Goal: Task Accomplishment & Management: Use online tool/utility

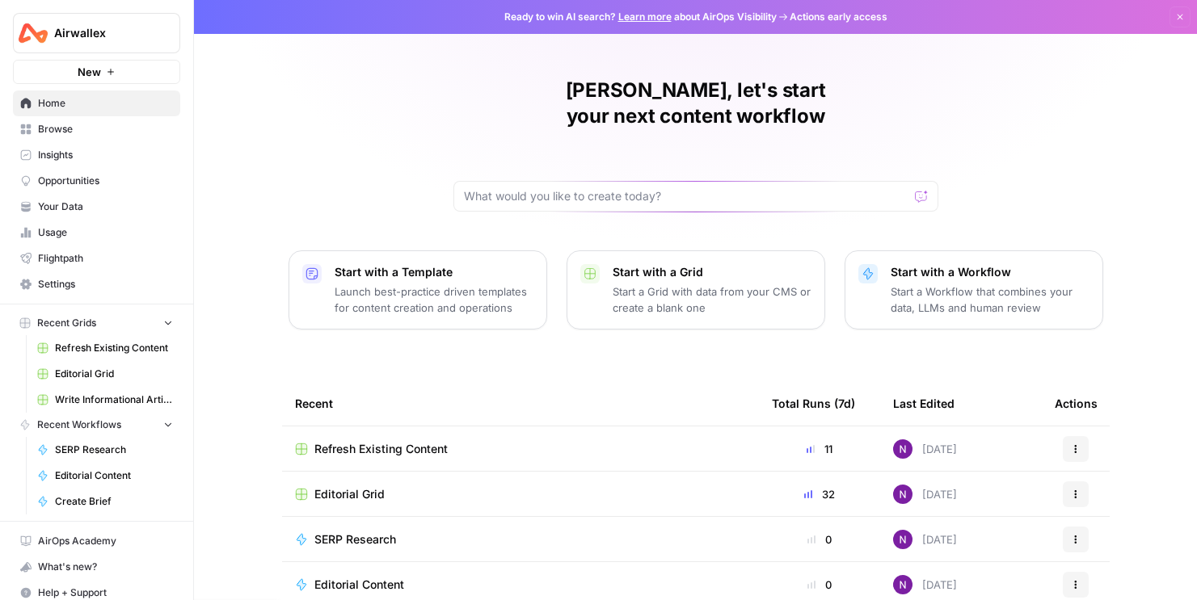
click at [108, 40] on span "Airwallex" at bounding box center [103, 33] width 98 height 16
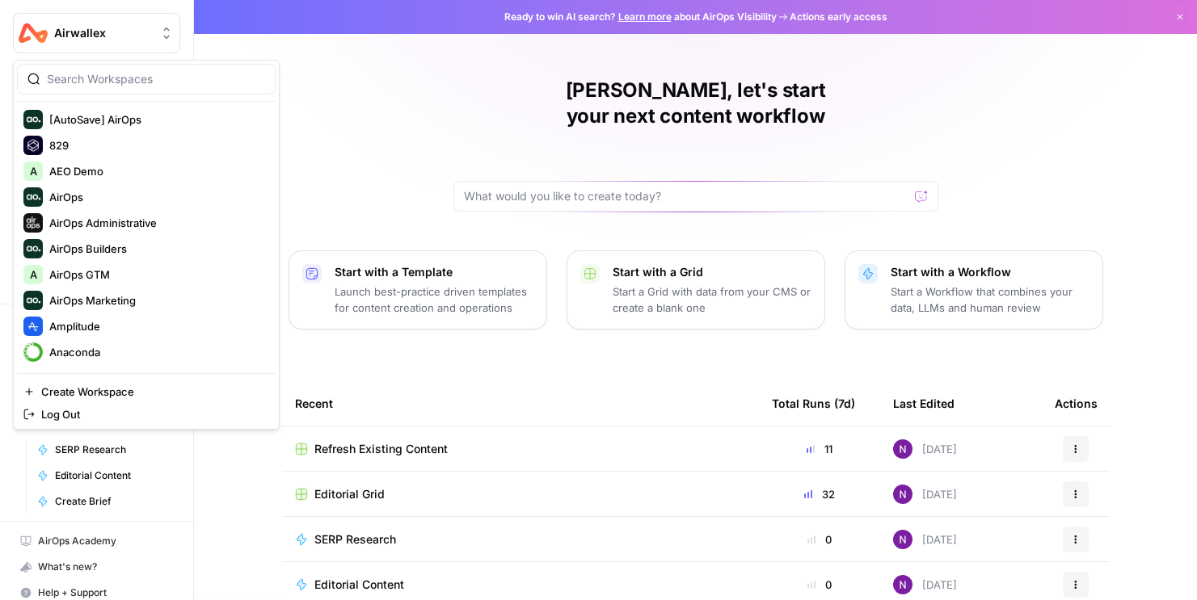
scroll to position [6, 0]
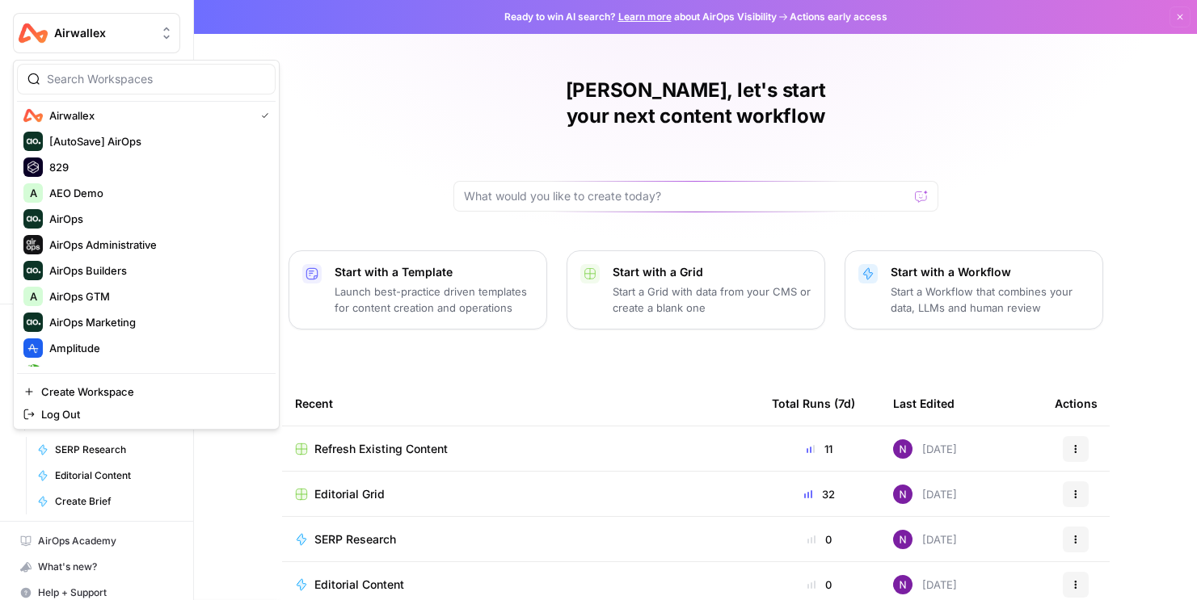
click at [128, 88] on div at bounding box center [146, 79] width 259 height 31
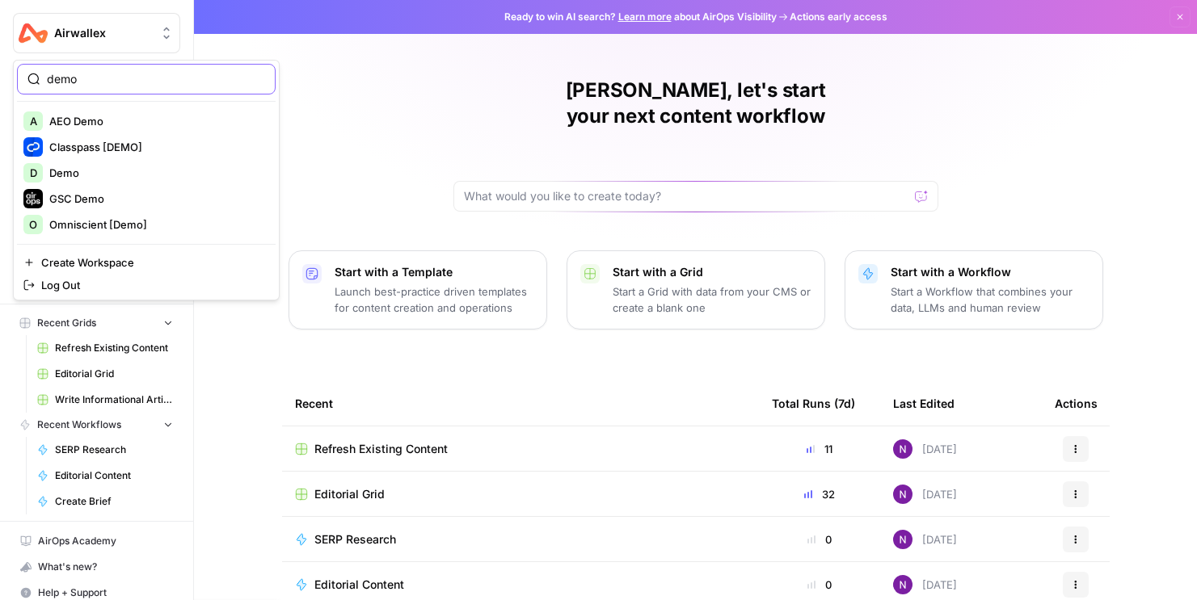
type input "demo"
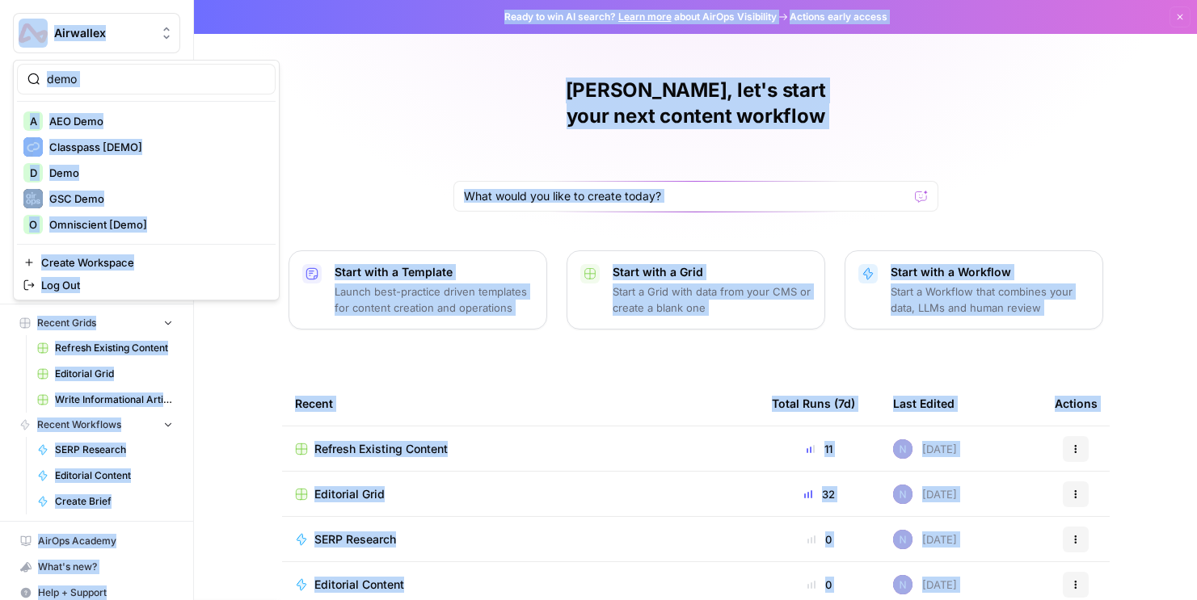
click at [104, 88] on div "demo" at bounding box center [146, 79] width 259 height 31
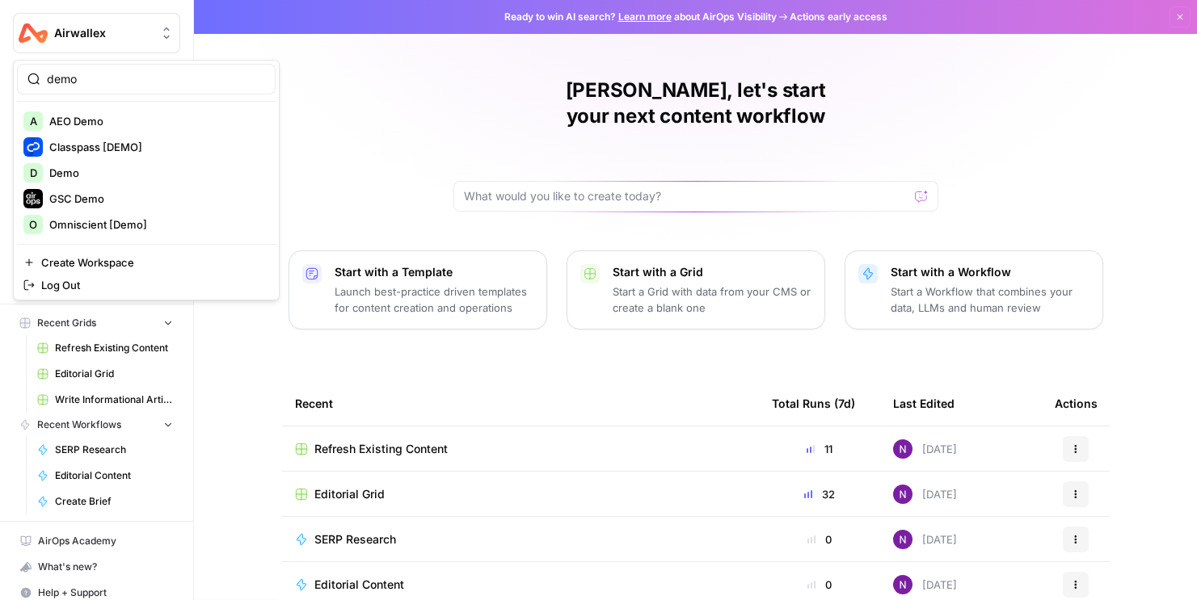
click at [104, 87] on div "demo" at bounding box center [146, 79] width 259 height 31
click at [255, 82] on input "demo" at bounding box center [156, 79] width 218 height 16
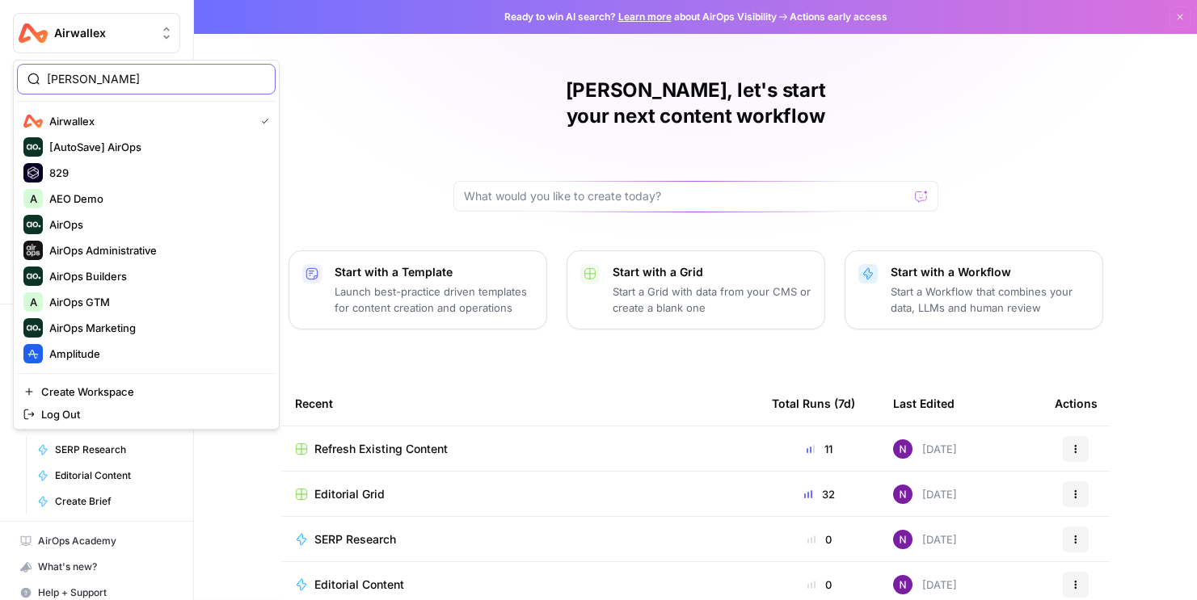
type input "dillon"
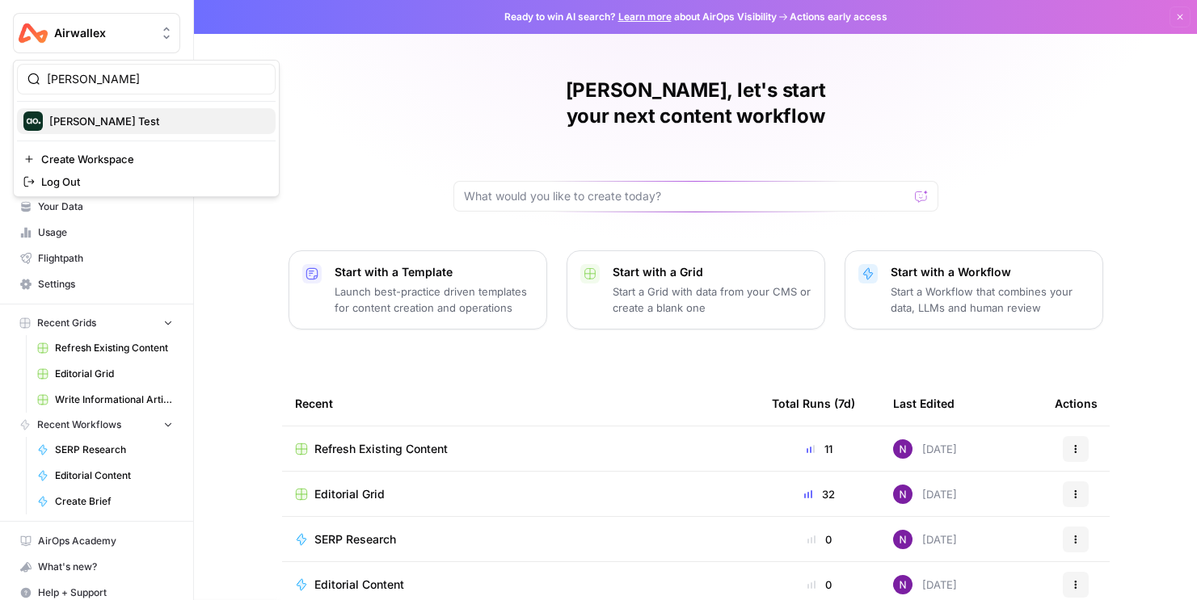
click at [131, 117] on span "Dillon Test" at bounding box center [155, 121] width 213 height 16
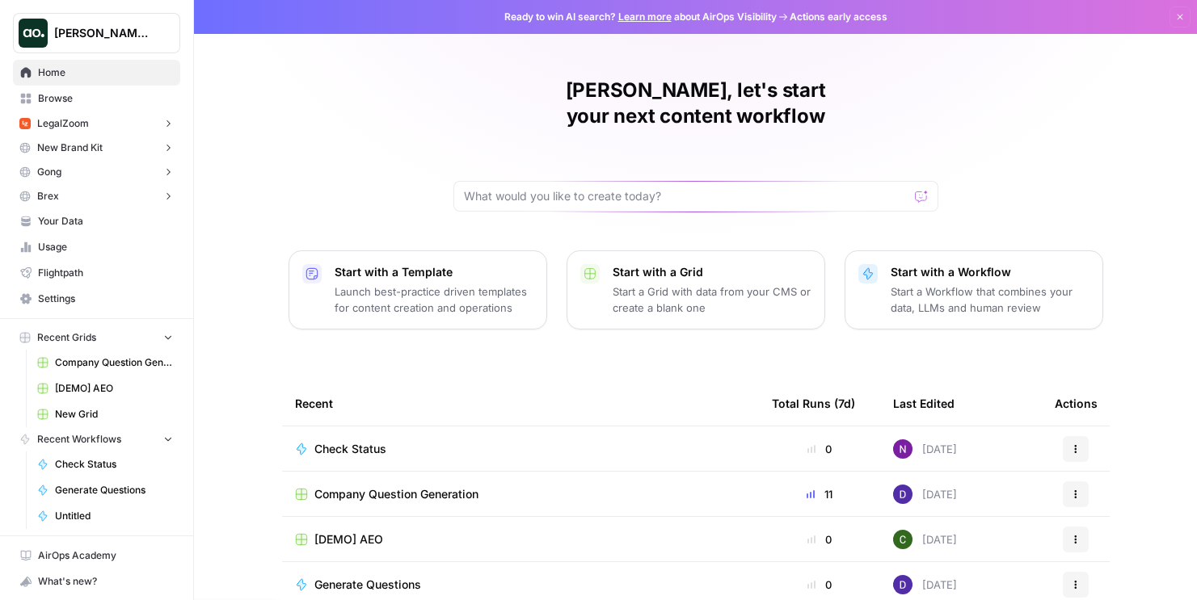
scroll to position [27, 0]
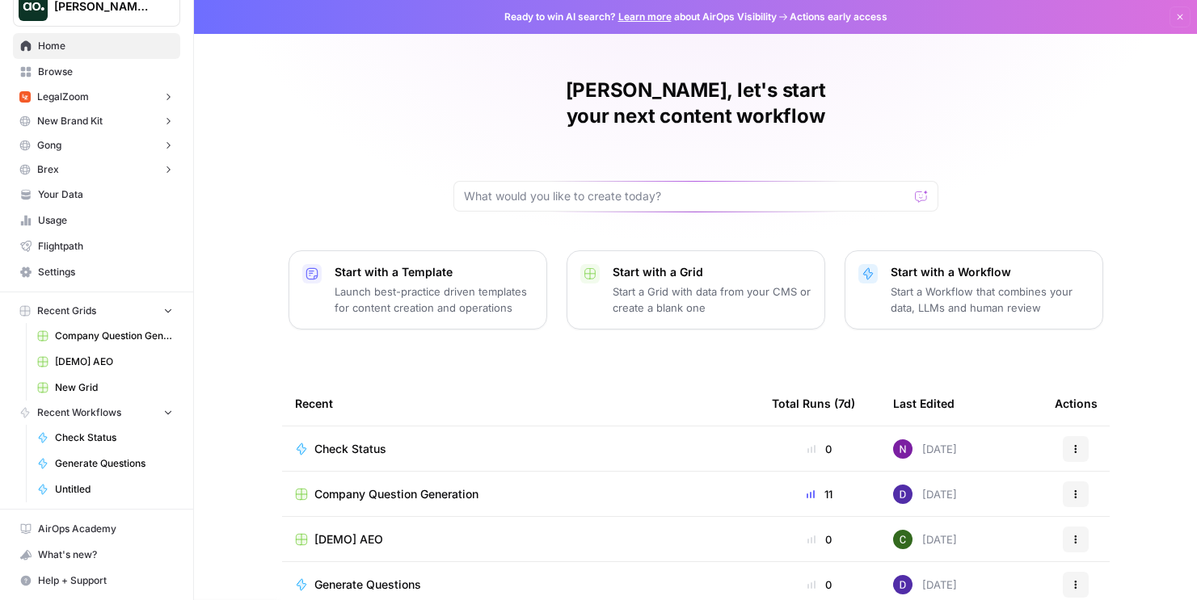
click at [99, 74] on span "Browse" at bounding box center [105, 72] width 135 height 15
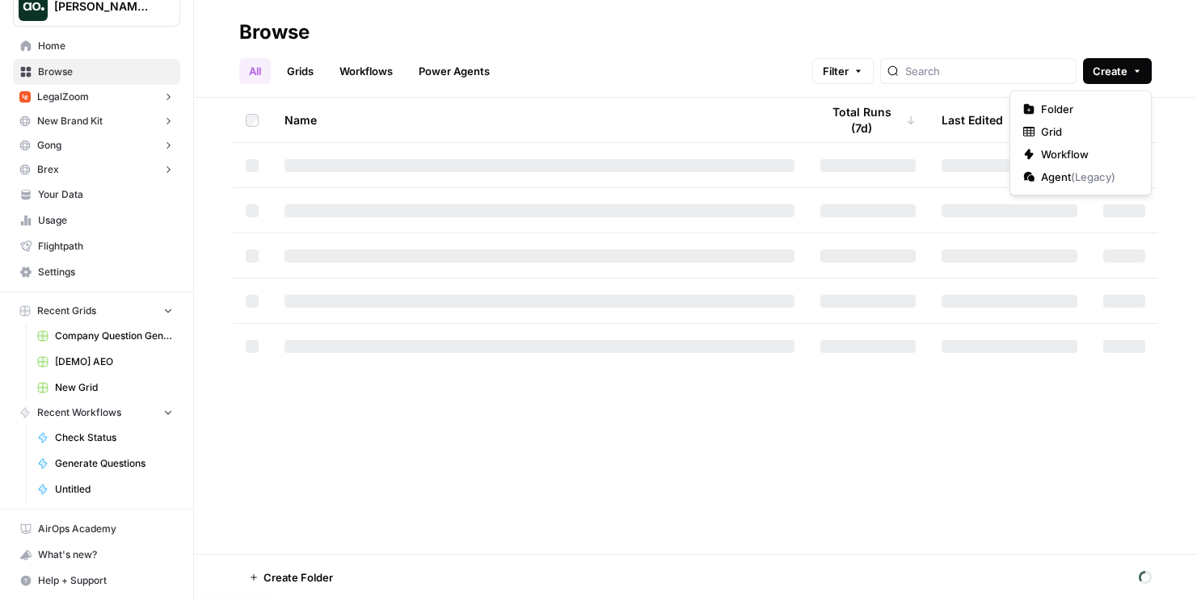
click at [1130, 80] on button "Create" at bounding box center [1117, 71] width 69 height 26
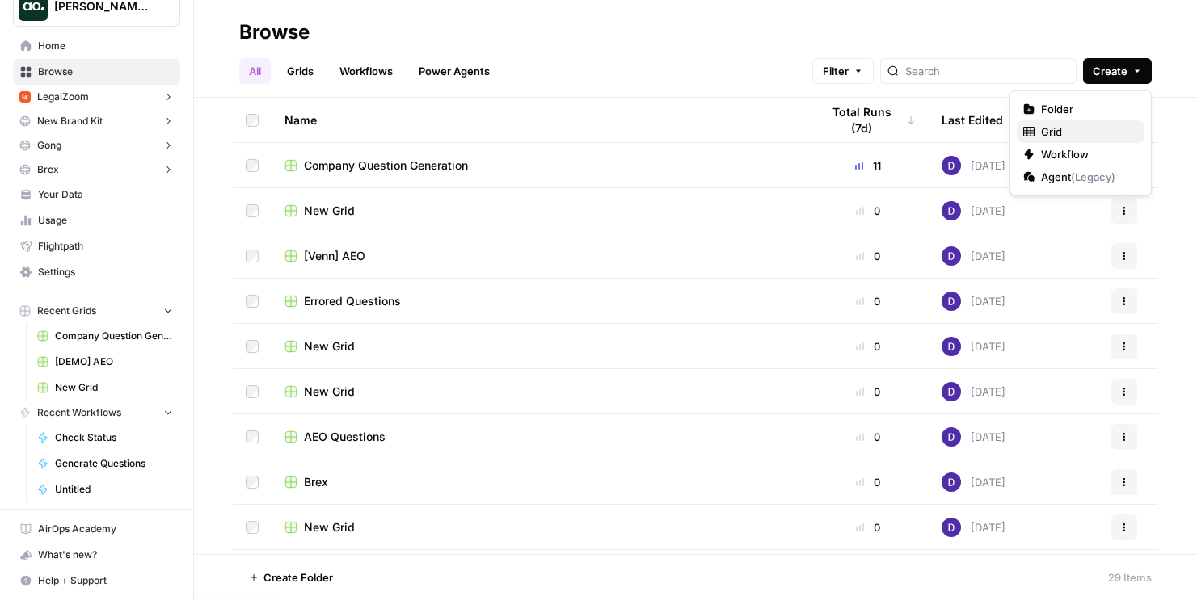
click at [1055, 132] on span "Grid" at bounding box center [1086, 132] width 90 height 16
click at [1150, 69] on button "Create" at bounding box center [1117, 71] width 69 height 26
click at [1060, 151] on span "Workflow" at bounding box center [1086, 154] width 90 height 16
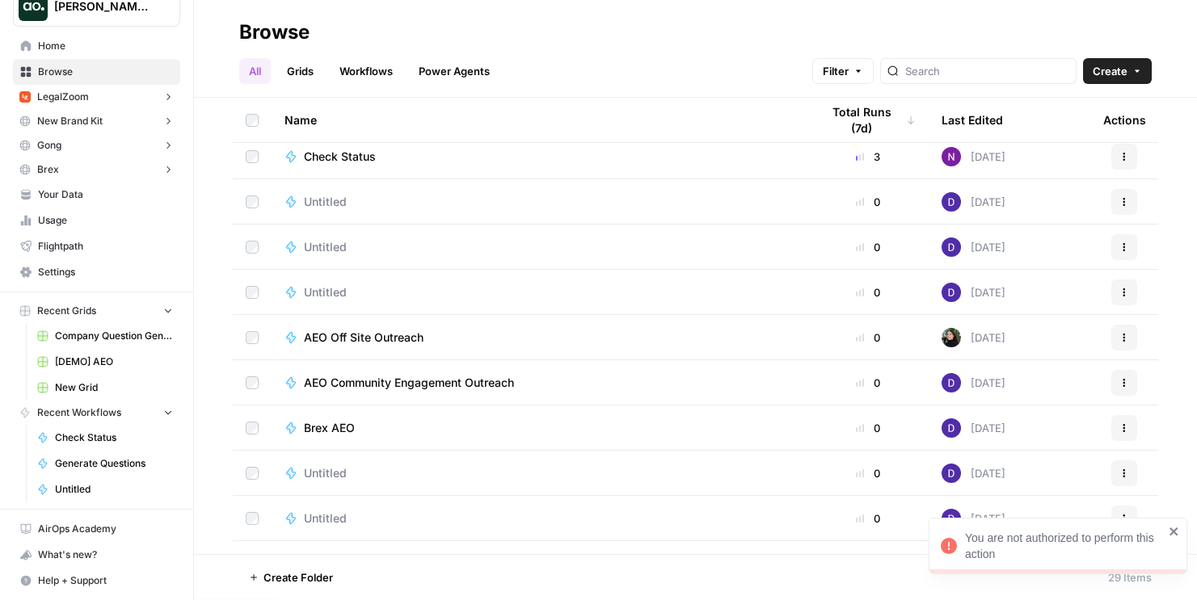
scroll to position [600, 0]
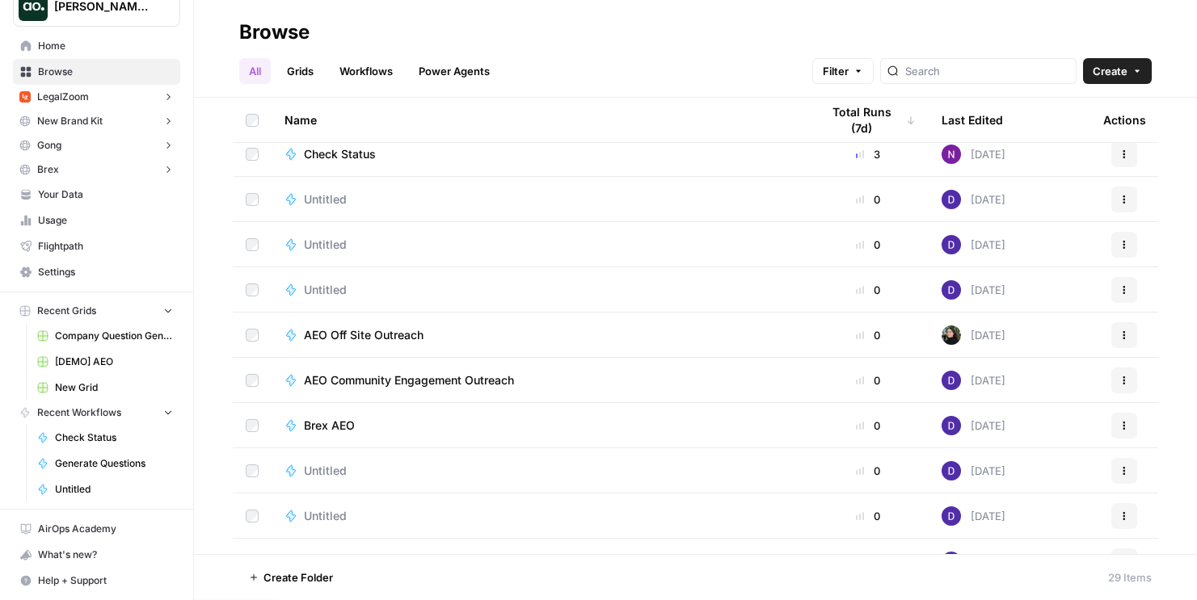
click at [344, 339] on span "AEO Off Site Outreach" at bounding box center [364, 335] width 120 height 16
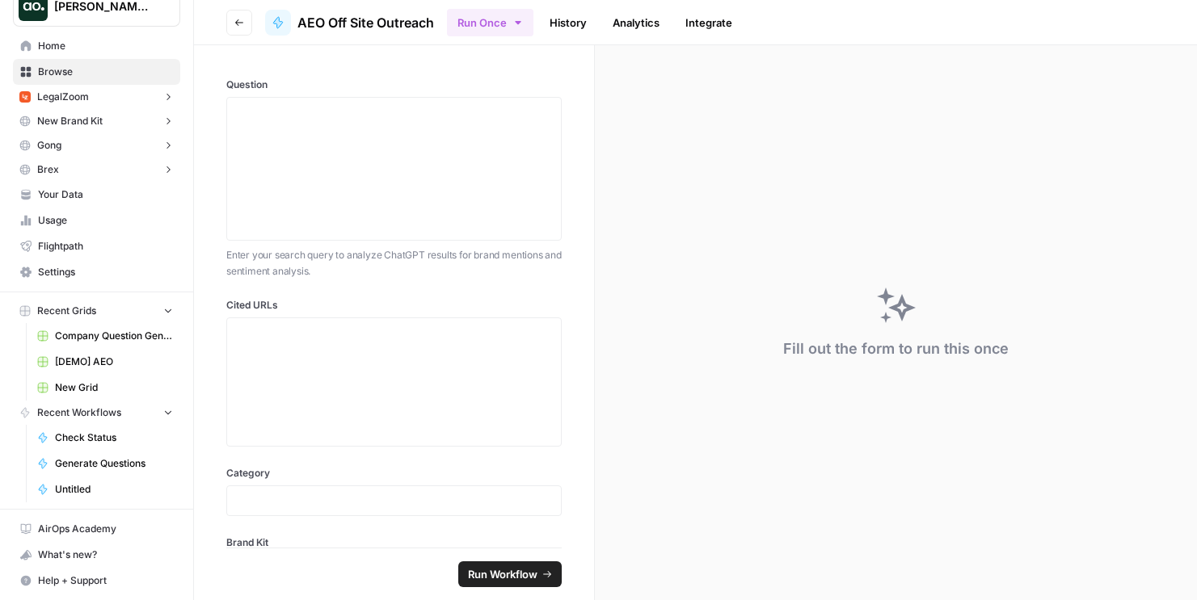
click at [101, 342] on span "Company Question Generation" at bounding box center [114, 336] width 118 height 15
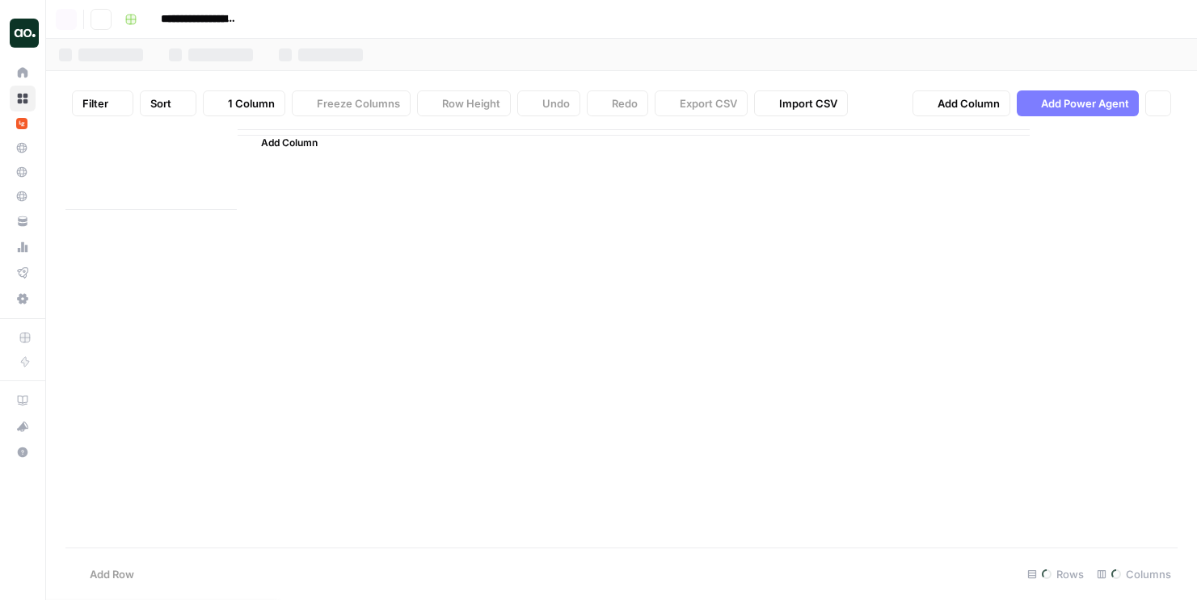
click at [46, 363] on aside "Dillon Test Home Browse LegalZoom Insights Opportunities New Brand Kit Insights…" at bounding box center [23, 300] width 46 height 600
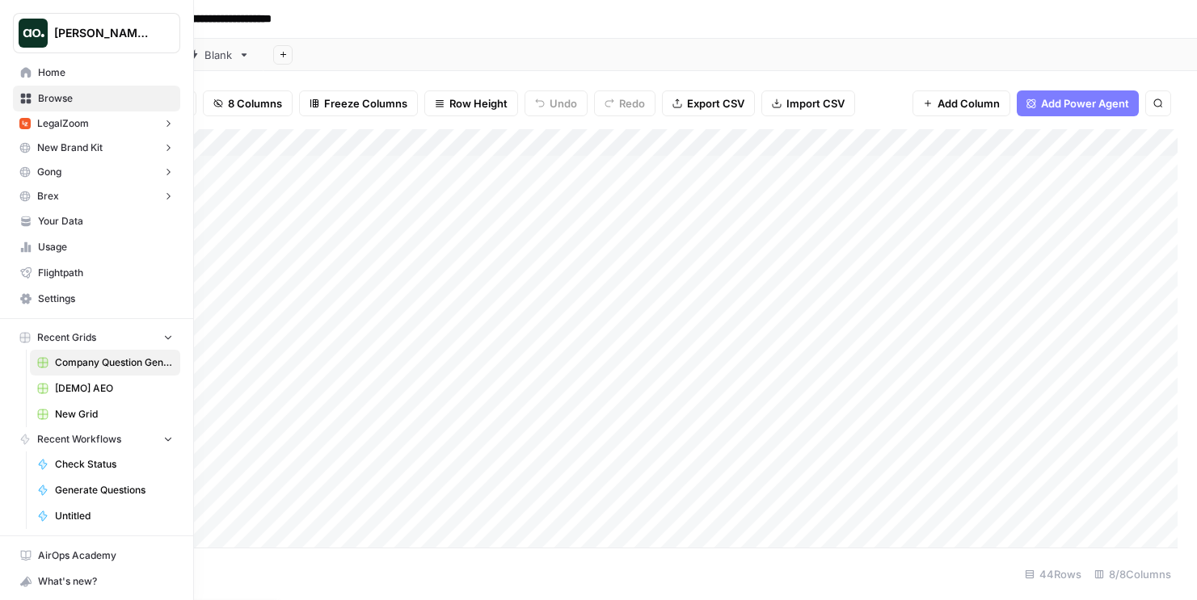
click at [92, 388] on span "[DEMO] AEO" at bounding box center [114, 388] width 118 height 15
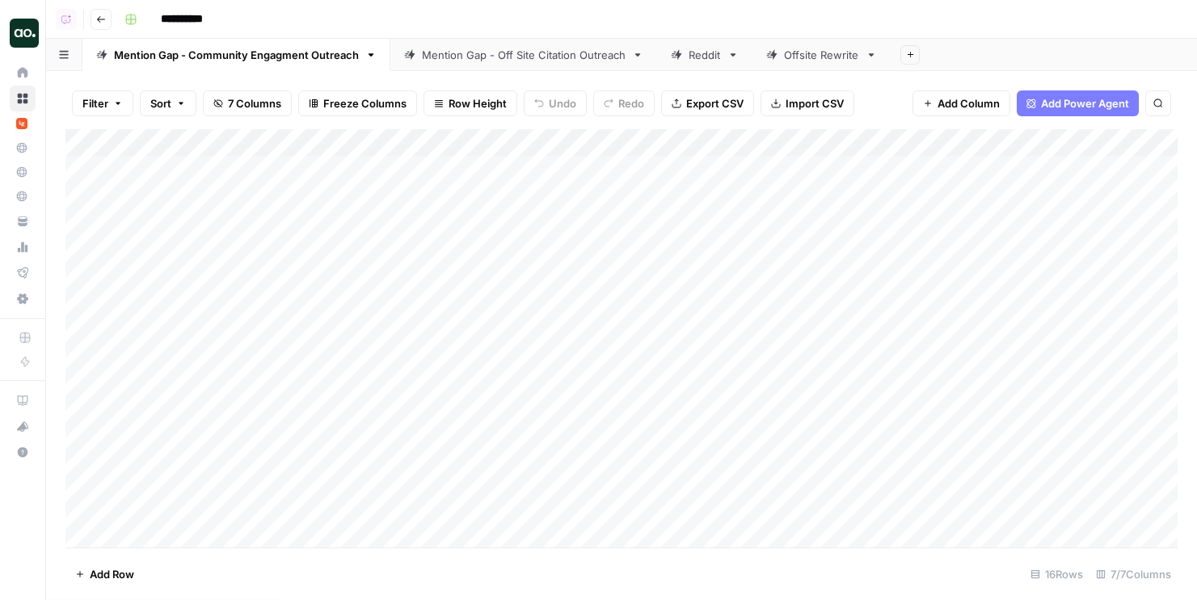
click at [467, 58] on div "Mention Gap - Off Site Citation Outreach" at bounding box center [524, 55] width 204 height 16
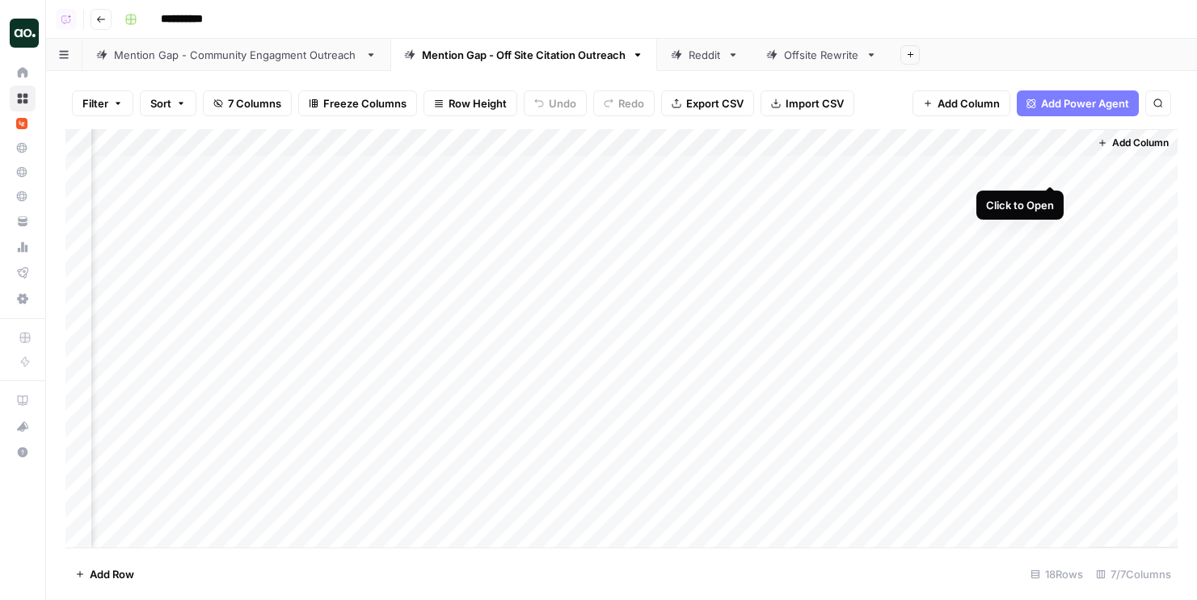
click at [1052, 166] on div "Add Column" at bounding box center [621, 338] width 1112 height 419
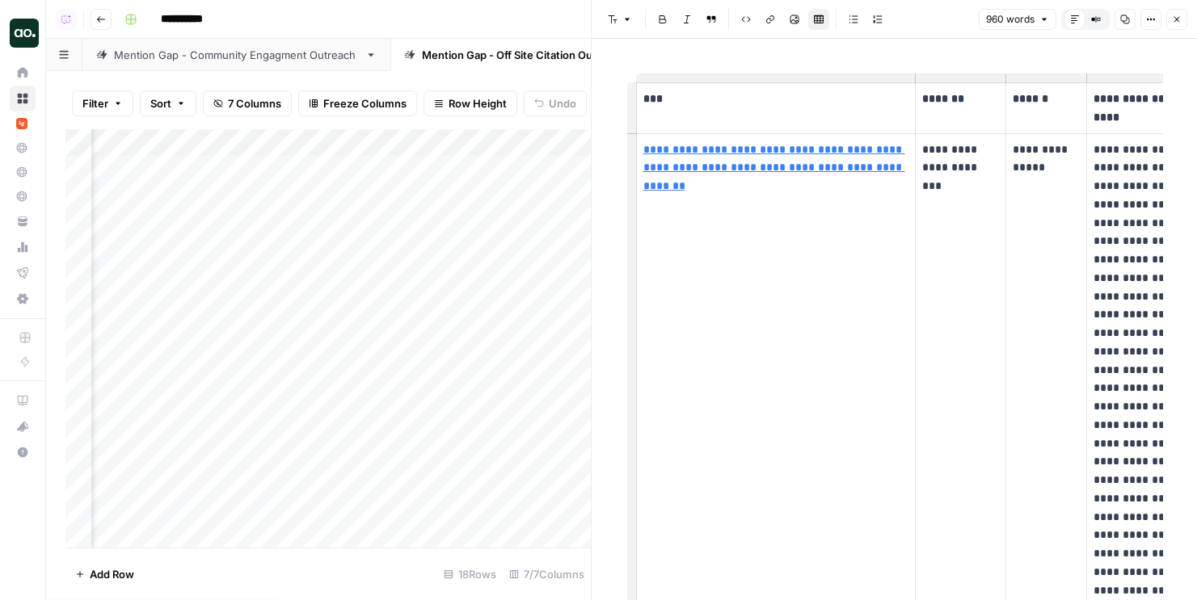
scroll to position [0, 127]
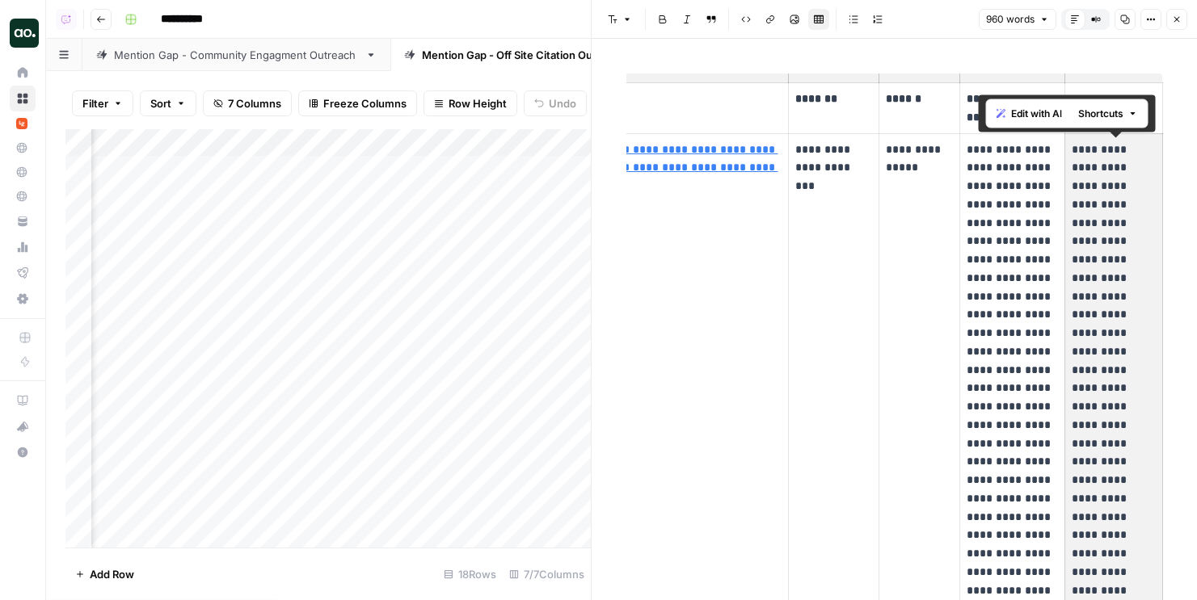
drag, startPoint x: 1075, startPoint y: 155, endPoint x: 1071, endPoint y: 463, distance: 307.9
click at [1071, 463] on p "**********" at bounding box center [1113, 518] width 84 height 754
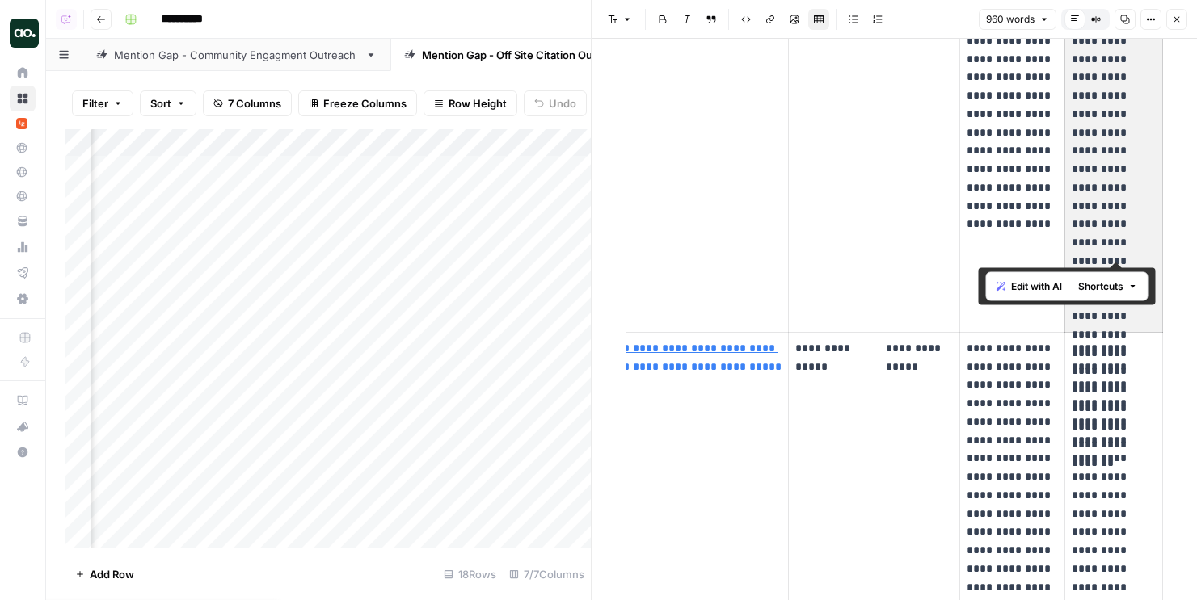
scroll to position [668, 0]
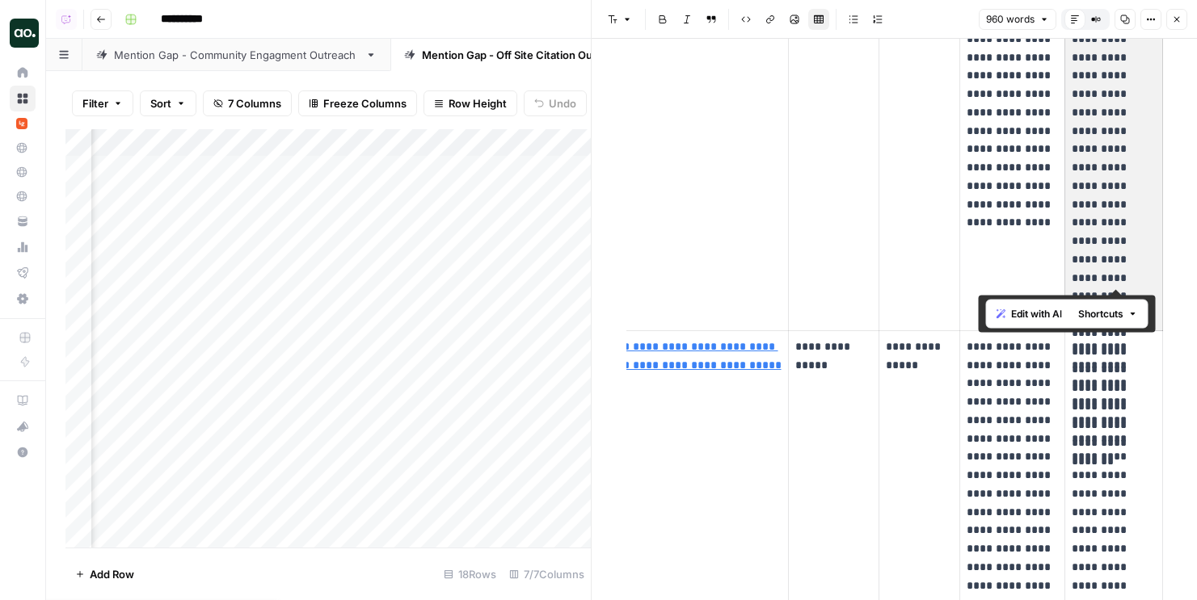
click at [1178, 15] on icon "button" at bounding box center [1177, 20] width 10 height 10
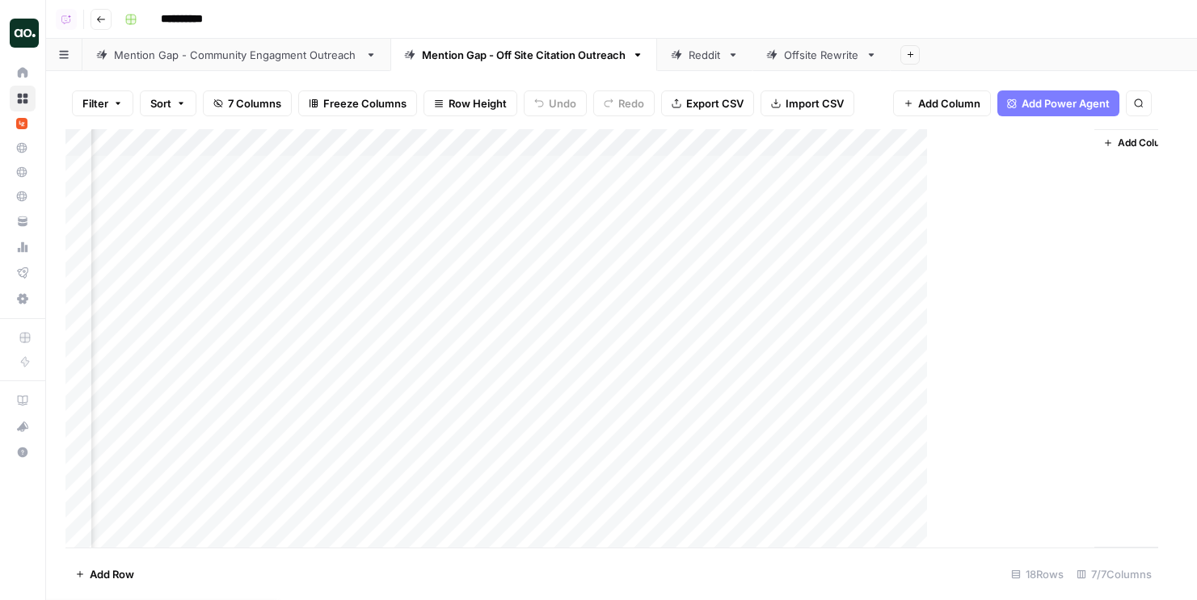
scroll to position [0, 276]
click at [710, 69] on link "Reddit" at bounding box center [704, 55] width 95 height 32
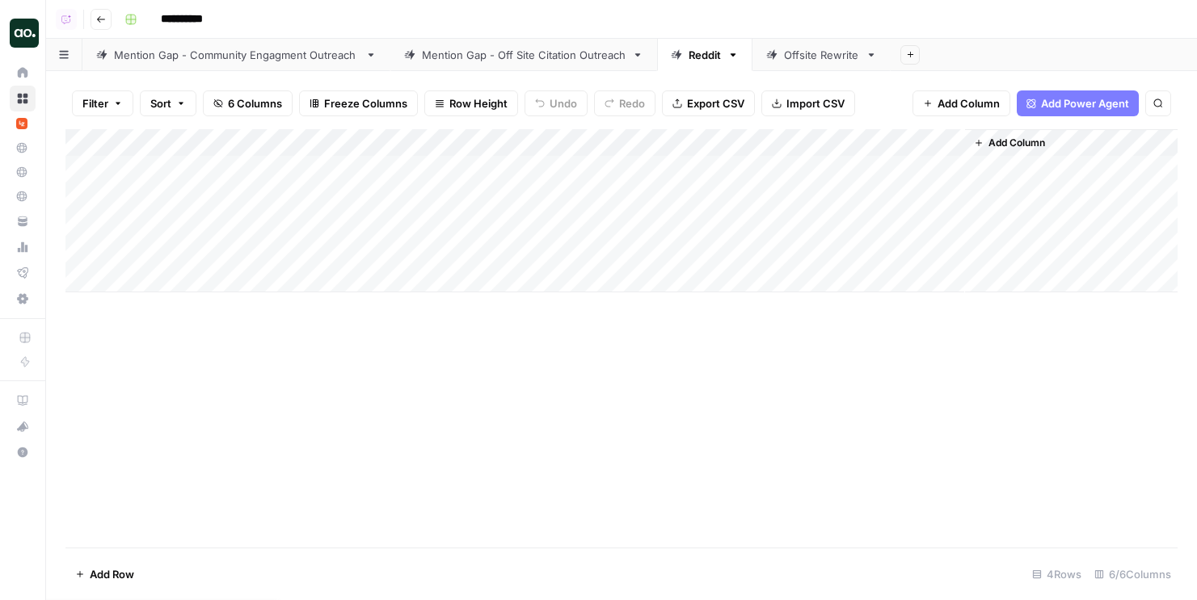
click at [848, 55] on div "Offsite Rewrite" at bounding box center [821, 55] width 75 height 16
click at [668, 47] on link "Reddit" at bounding box center [704, 55] width 95 height 32
click at [929, 166] on div "Add Column" at bounding box center [621, 210] width 1112 height 163
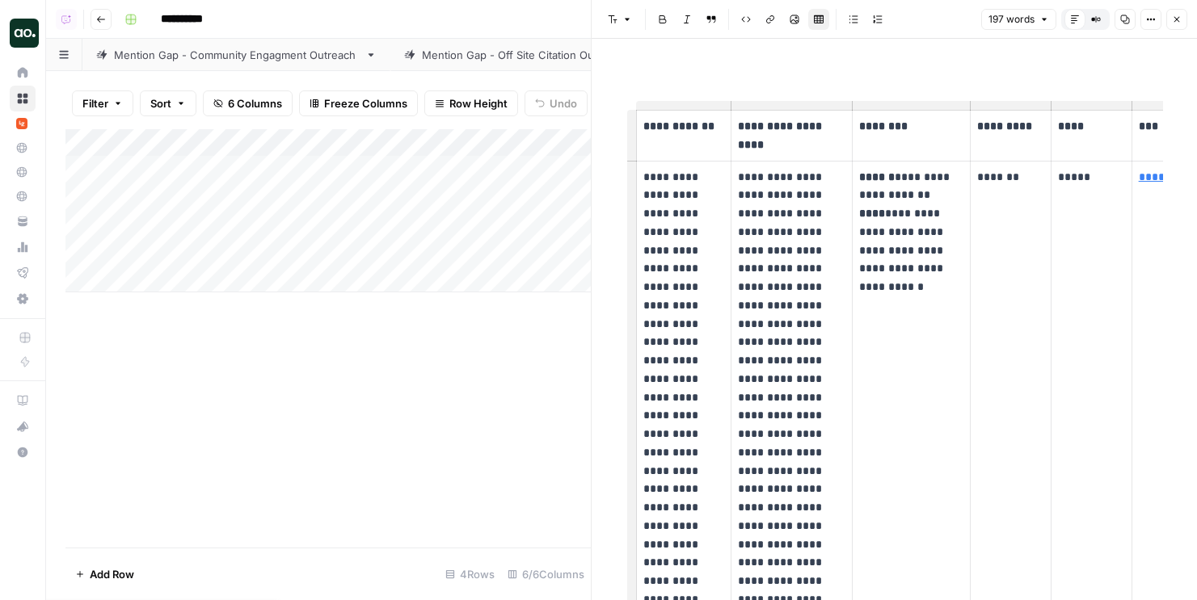
click at [1181, 15] on button "Close" at bounding box center [1176, 19] width 21 height 21
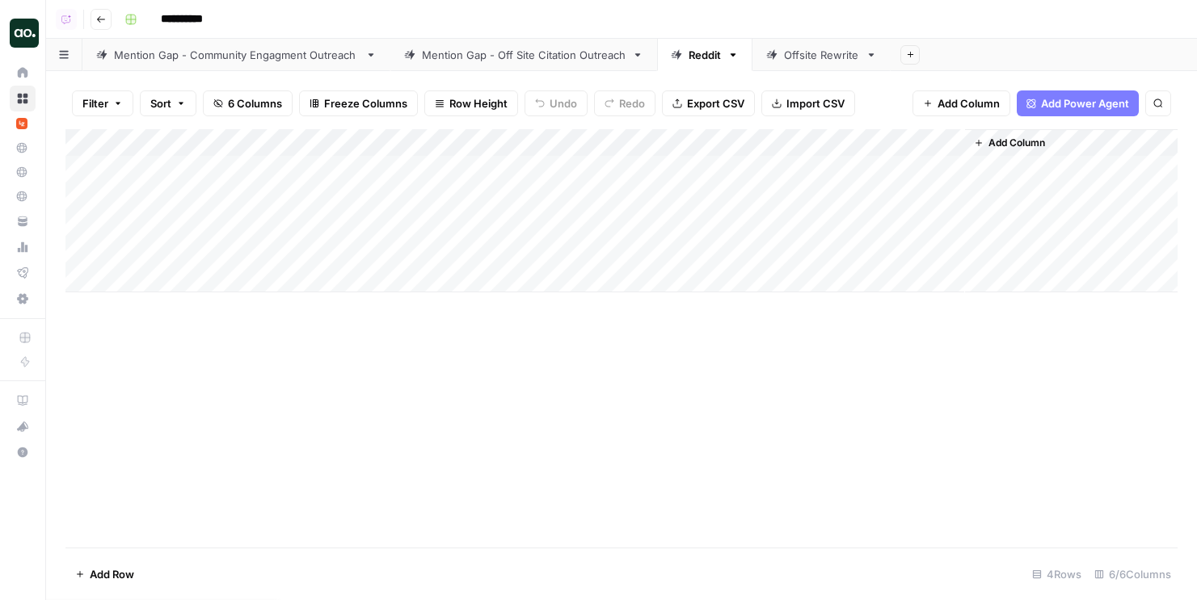
click at [929, 161] on div "Add Column" at bounding box center [621, 210] width 1112 height 163
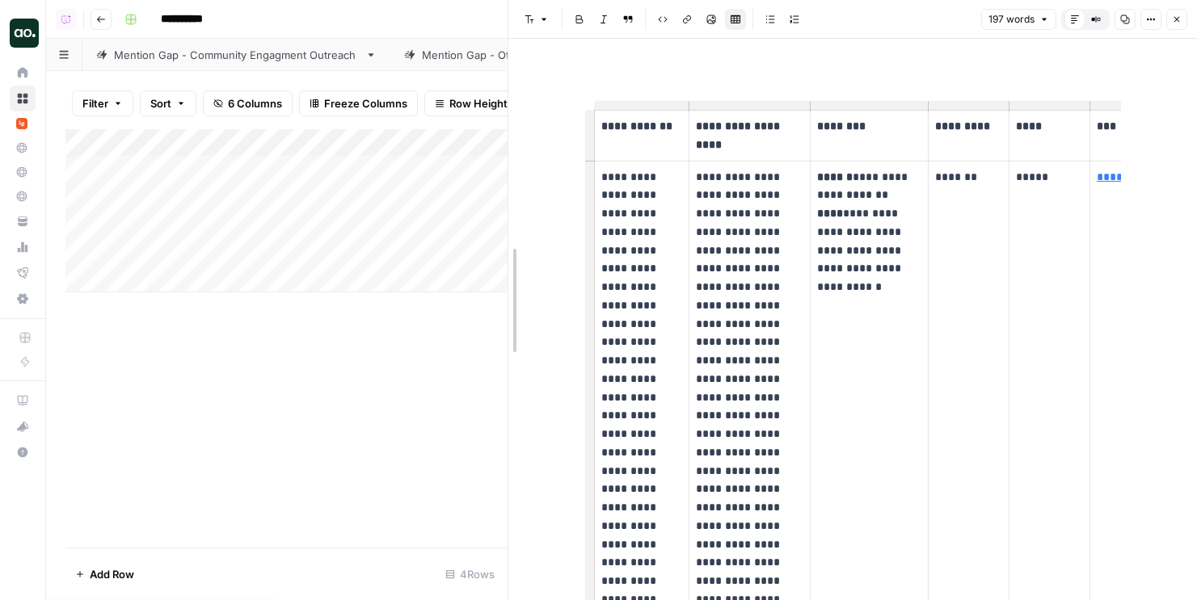
drag, startPoint x: 592, startPoint y: 238, endPoint x: 509, endPoint y: 277, distance: 91.8
click at [1181, 21] on button "Close" at bounding box center [1176, 19] width 21 height 21
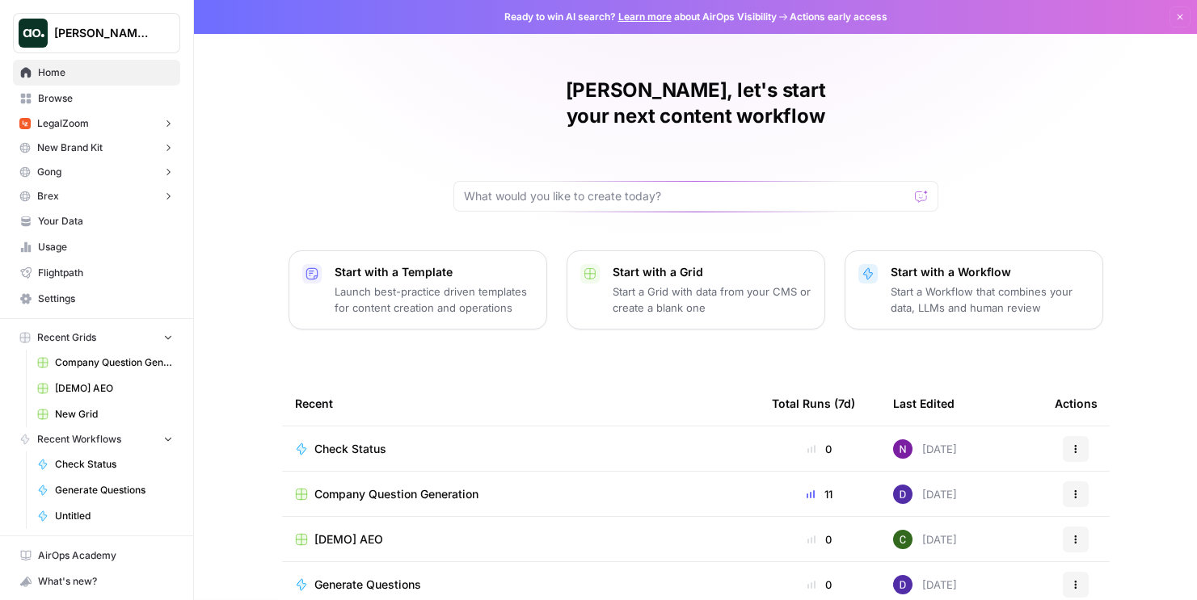
click at [148, 37] on span "Dillon Test" at bounding box center [103, 33] width 98 height 16
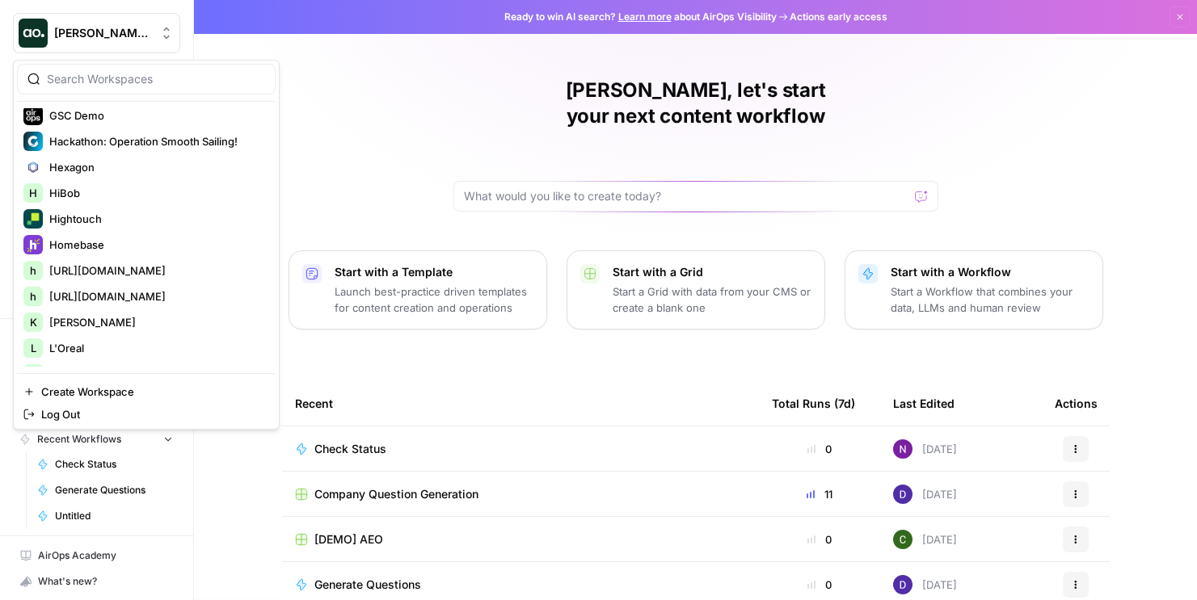
scroll to position [1123, 0]
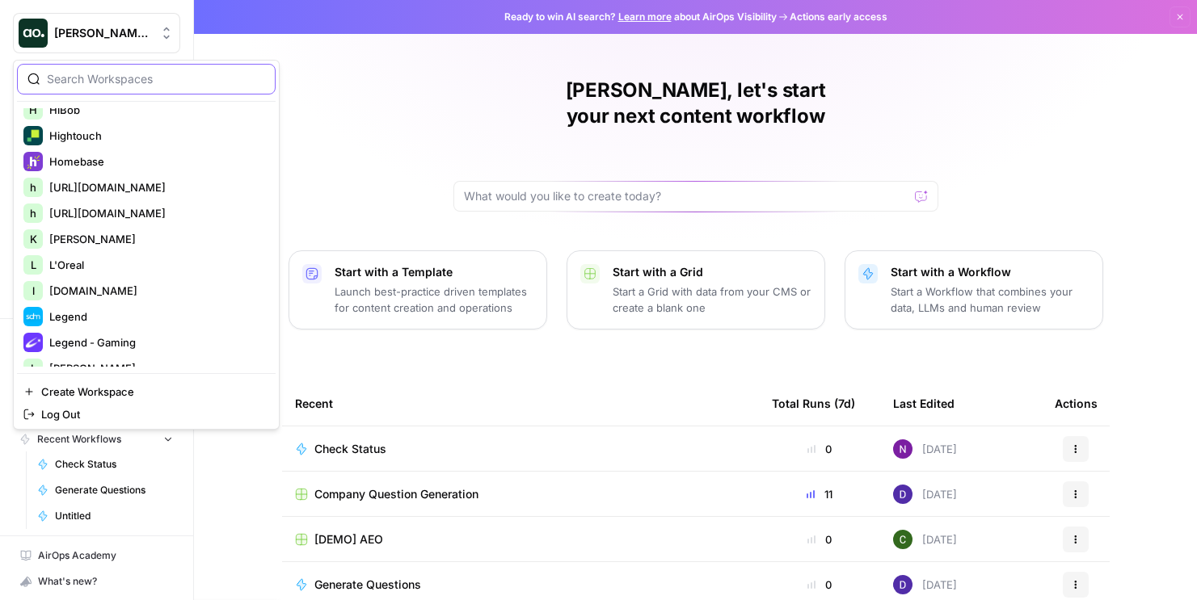
click at [116, 76] on input "search" at bounding box center [156, 79] width 218 height 16
type input "nic"
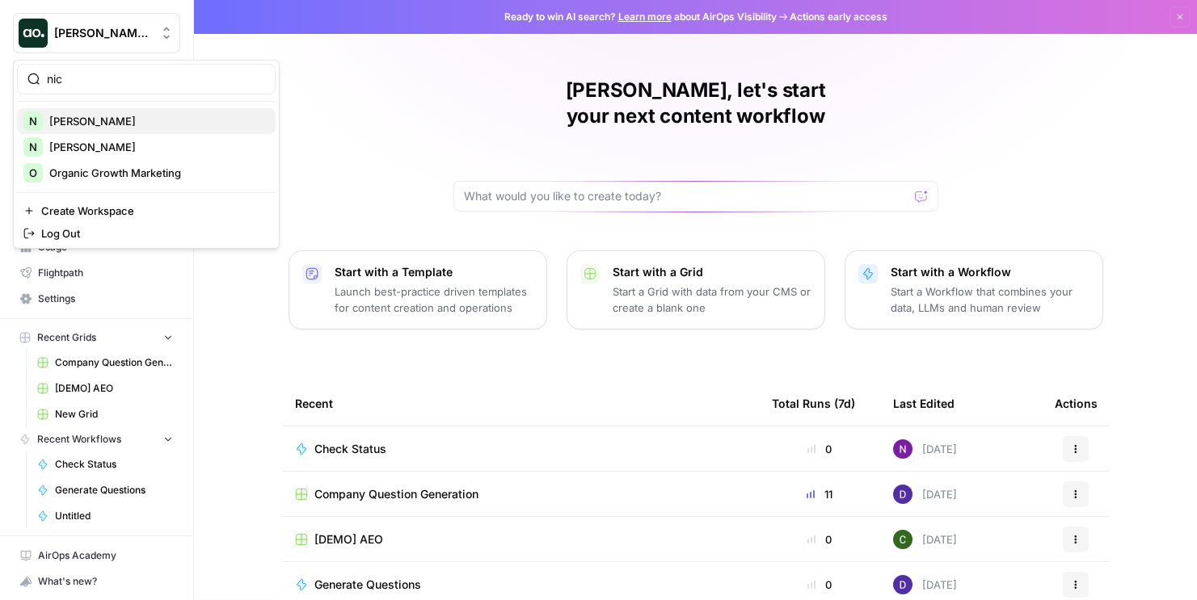
click at [92, 122] on span "[PERSON_NAME]" at bounding box center [155, 121] width 213 height 16
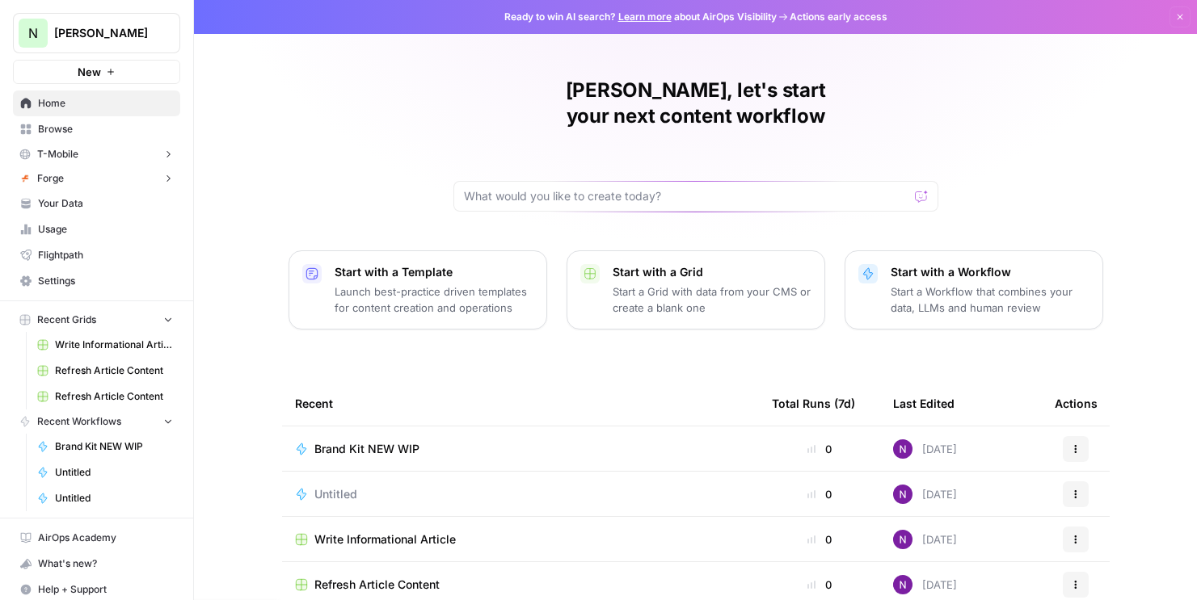
drag, startPoint x: 125, startPoint y: 54, endPoint x: 125, endPoint y: 64, distance: 9.7
click at [125, 54] on div "N [PERSON_NAME] New" at bounding box center [96, 42] width 193 height 84
click at [125, 70] on button "New" at bounding box center [96, 72] width 167 height 24
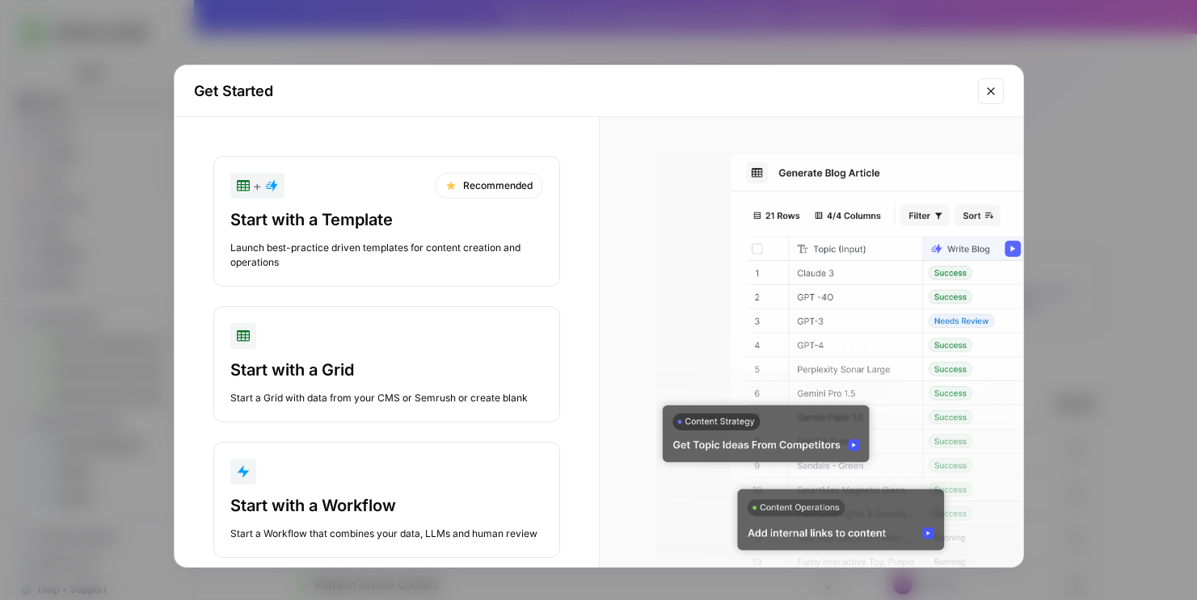
click at [449, 247] on div "Launch best-practice driven templates for content creation and operations" at bounding box center [386, 255] width 313 height 29
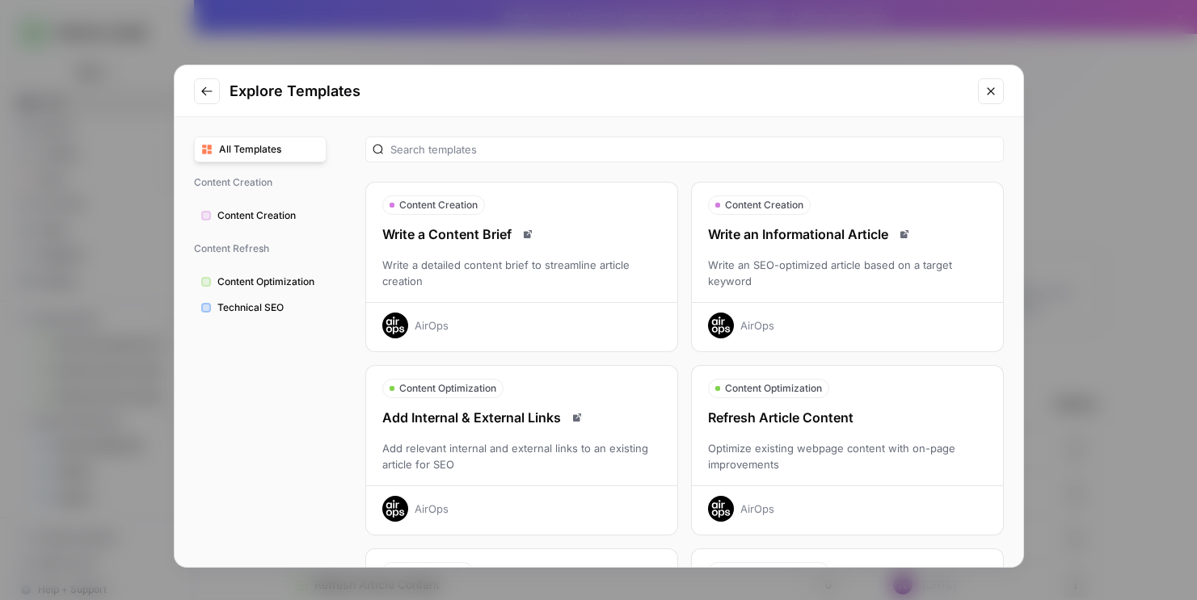
click at [823, 452] on div "Optimize existing webpage content with on-page improvements" at bounding box center [847, 456] width 311 height 32
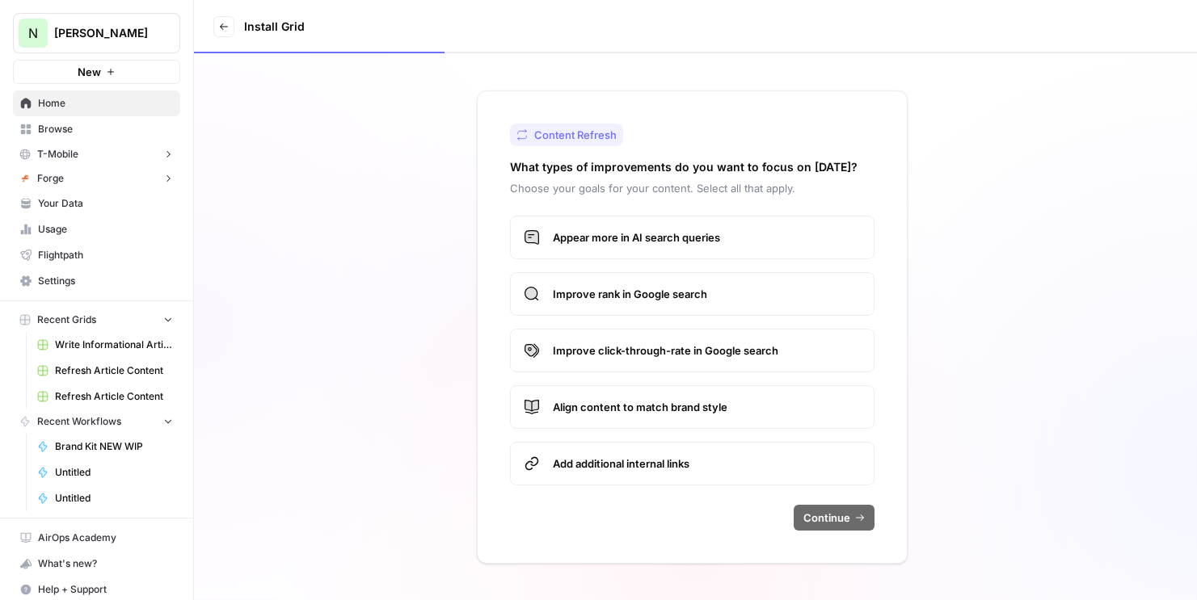
click at [663, 417] on label "Align content to match brand style" at bounding box center [692, 407] width 364 height 44
click at [735, 474] on label "Add additional internal links" at bounding box center [692, 464] width 364 height 44
click at [843, 524] on span "Continue" at bounding box center [826, 518] width 47 height 16
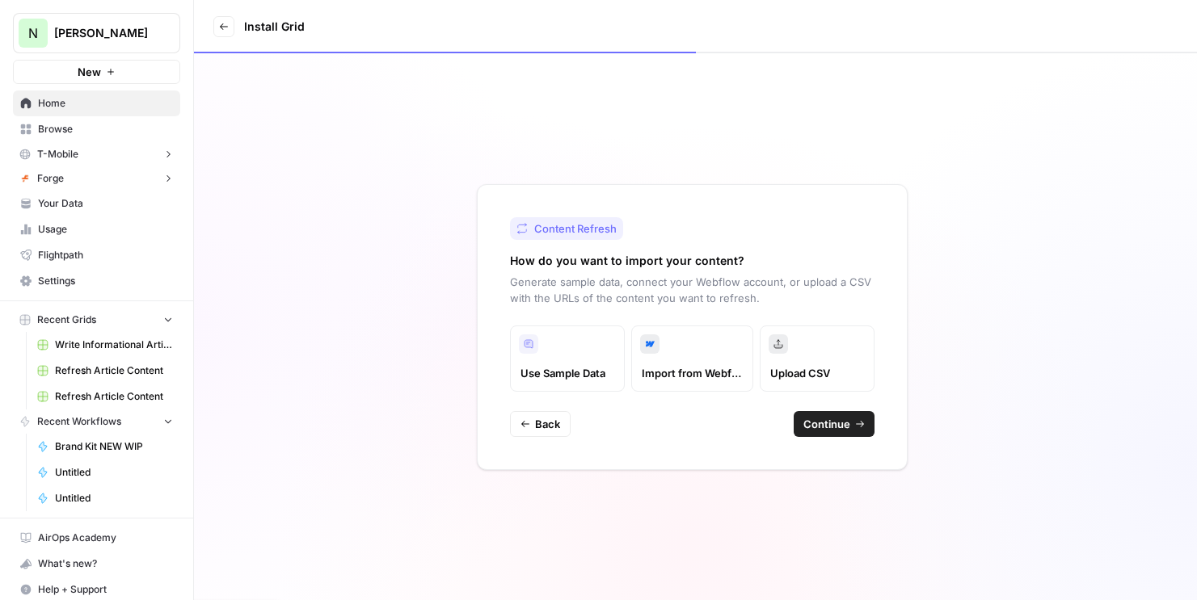
click at [836, 419] on span "Continue" at bounding box center [826, 424] width 47 height 16
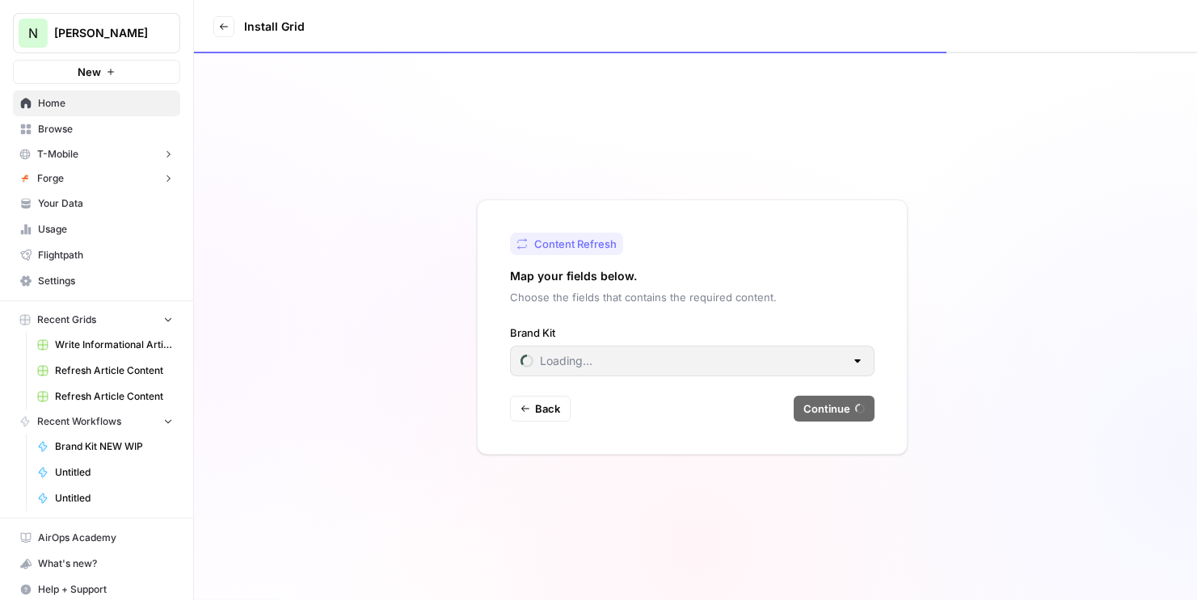
type input "Forge"
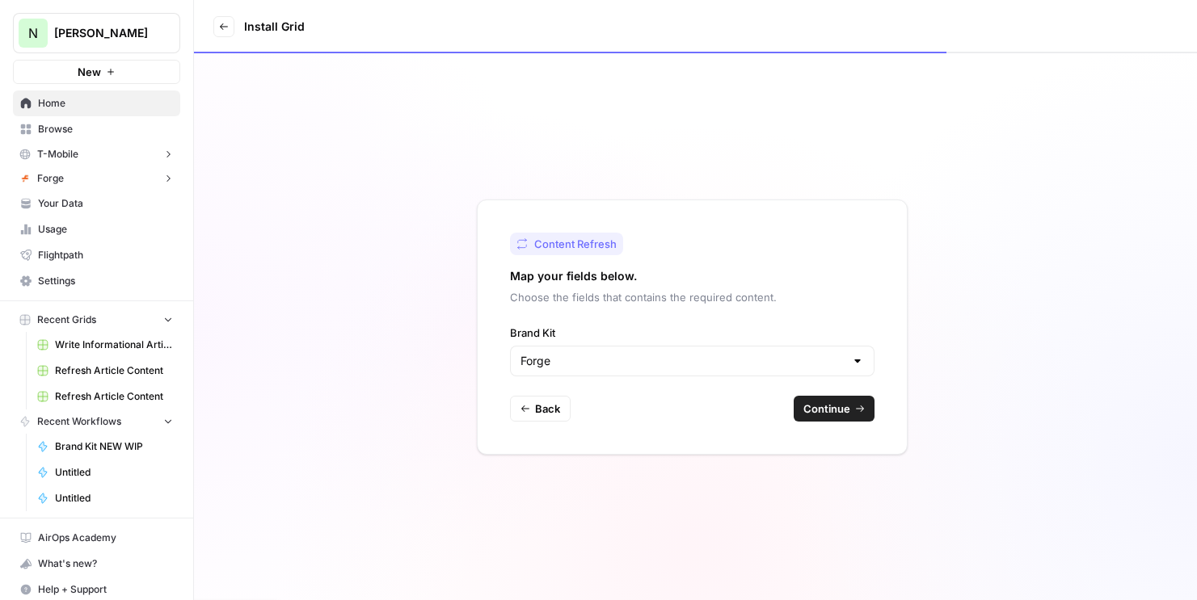
click at [830, 404] on span "Continue" at bounding box center [826, 409] width 47 height 16
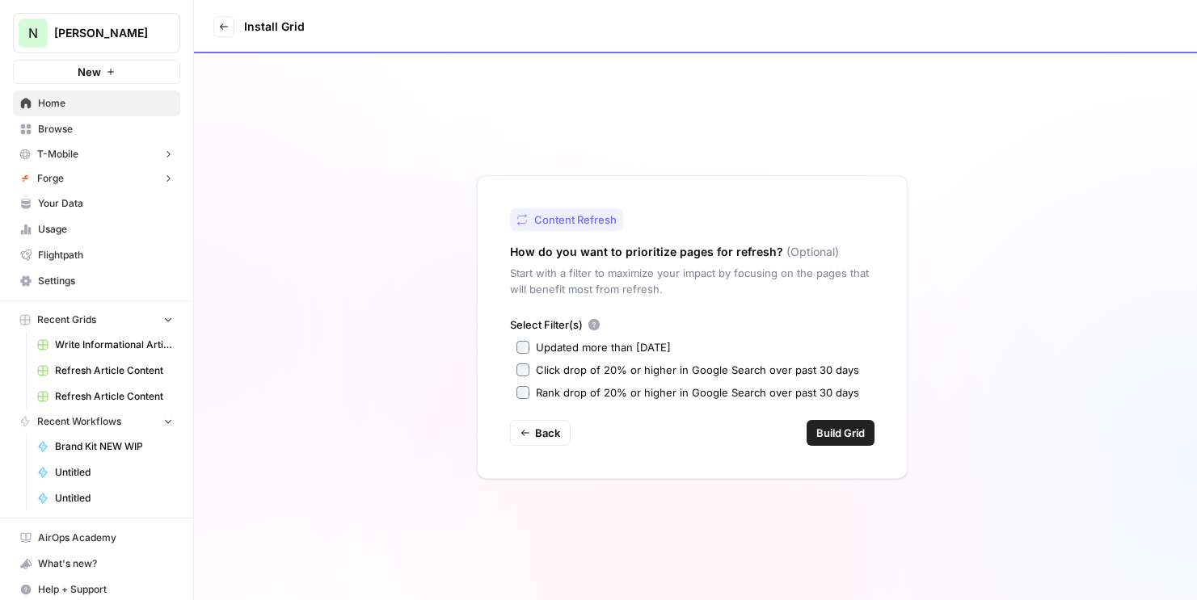
click at [835, 434] on span "Build Grid" at bounding box center [840, 433] width 48 height 16
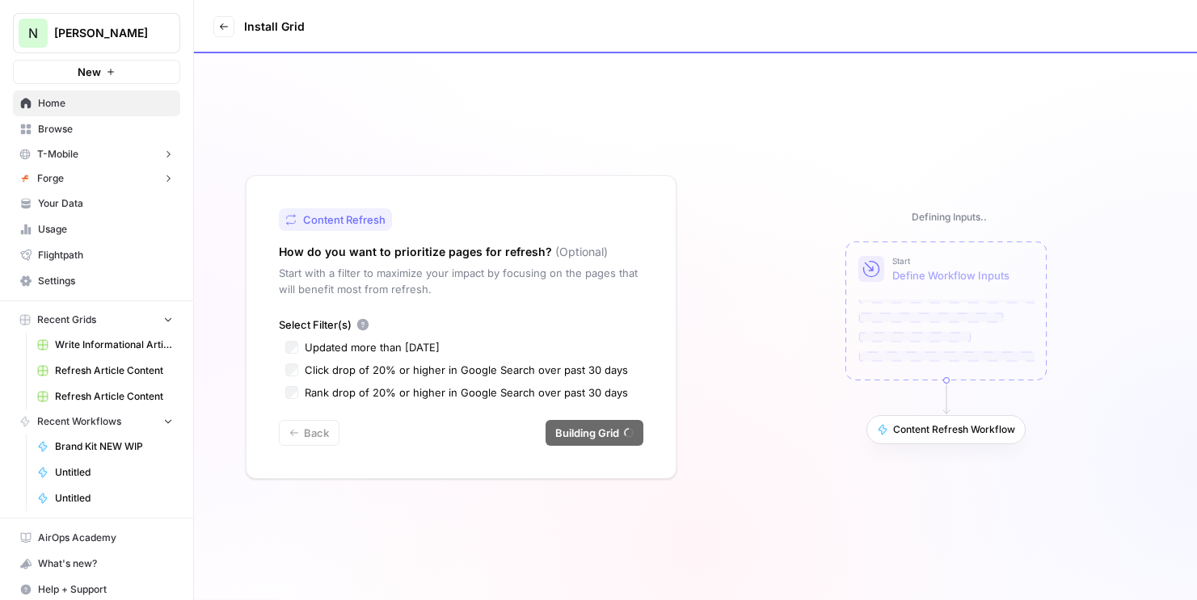
click at [124, 380] on link "Refresh Article Content" at bounding box center [105, 371] width 150 height 26
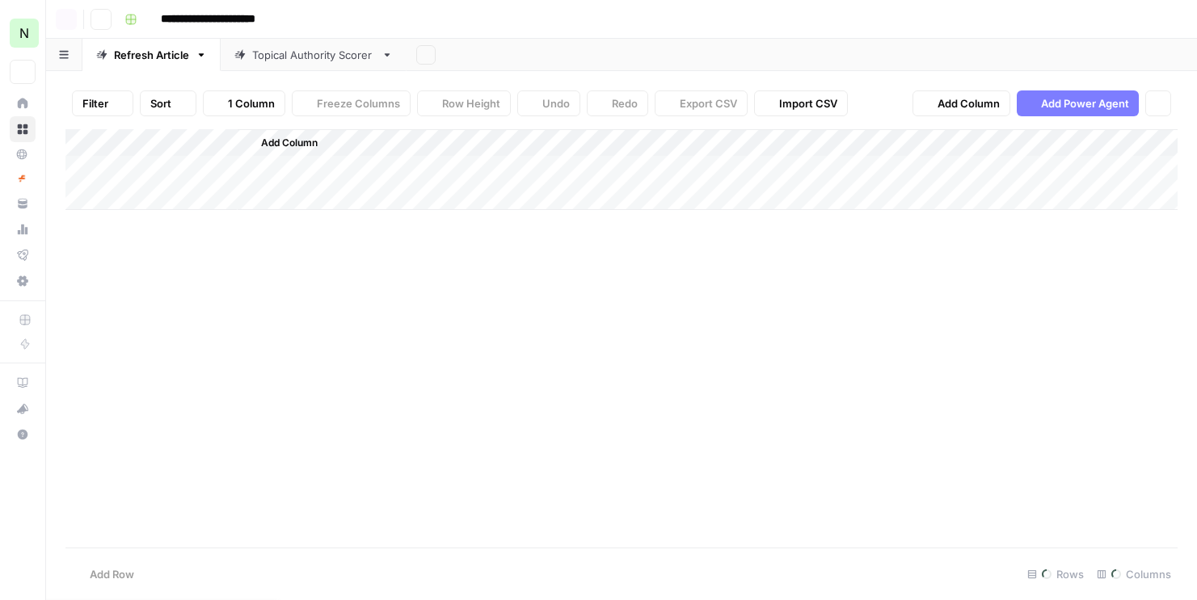
click at [123, 398] on div "Add Column" at bounding box center [621, 338] width 1112 height 419
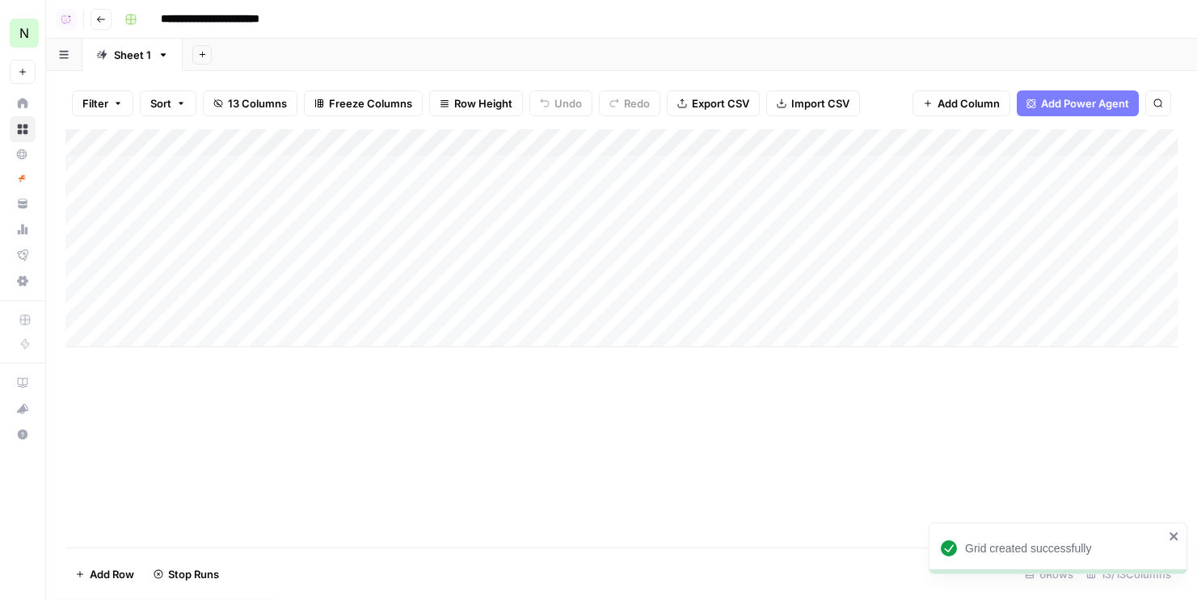
click at [366, 140] on div "Add Column" at bounding box center [621, 238] width 1112 height 218
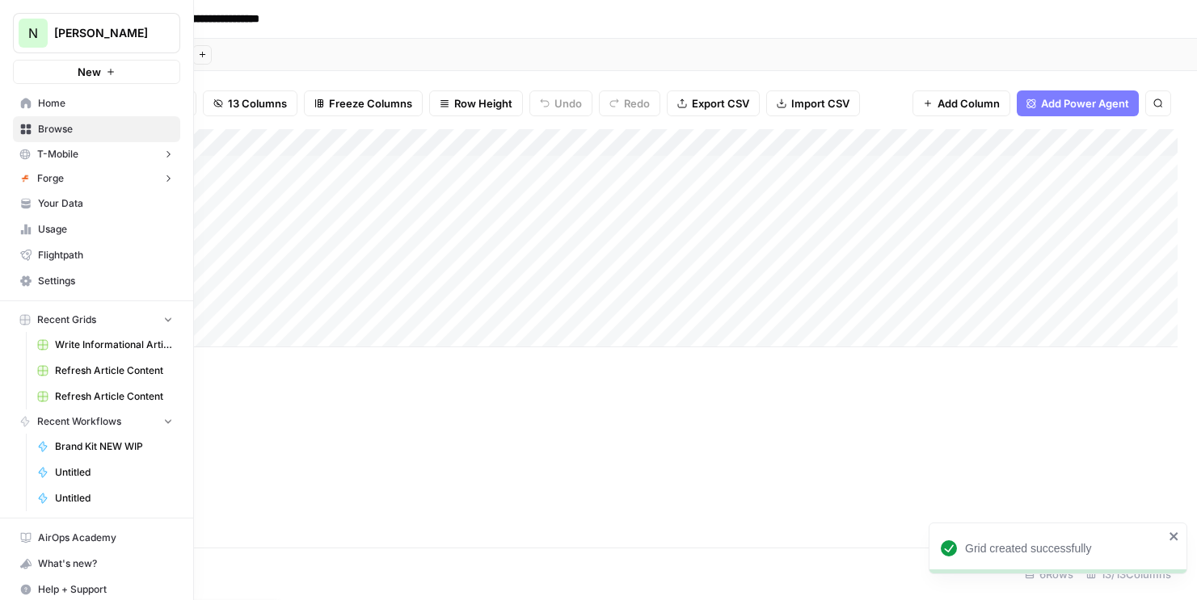
click at [21, 101] on icon at bounding box center [26, 103] width 11 height 11
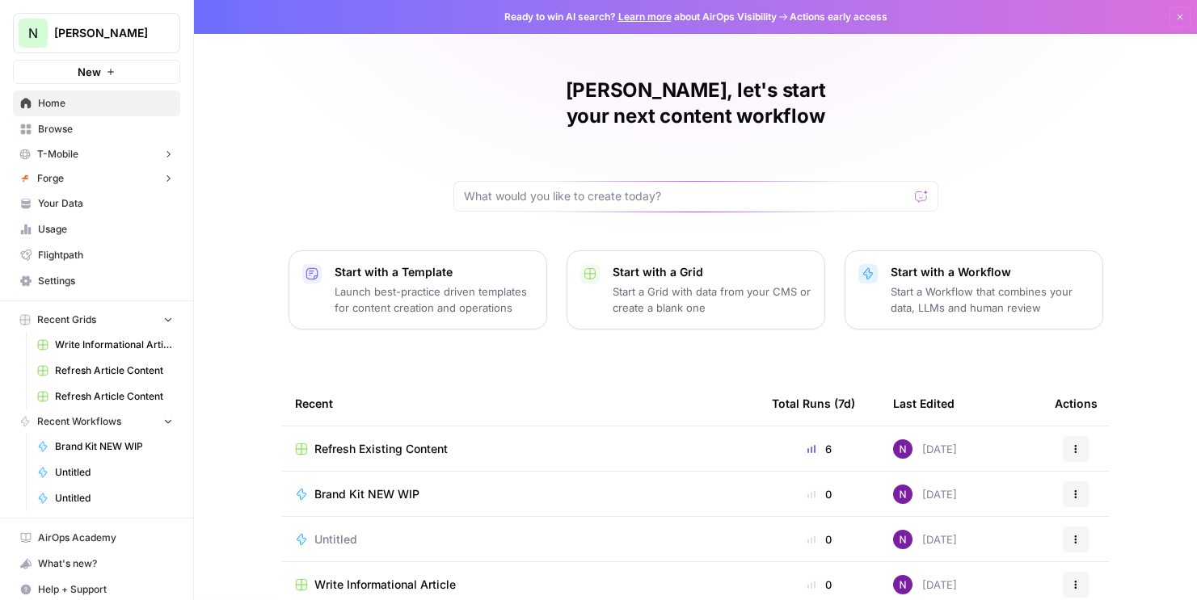
click at [120, 62] on button "New" at bounding box center [96, 72] width 167 height 24
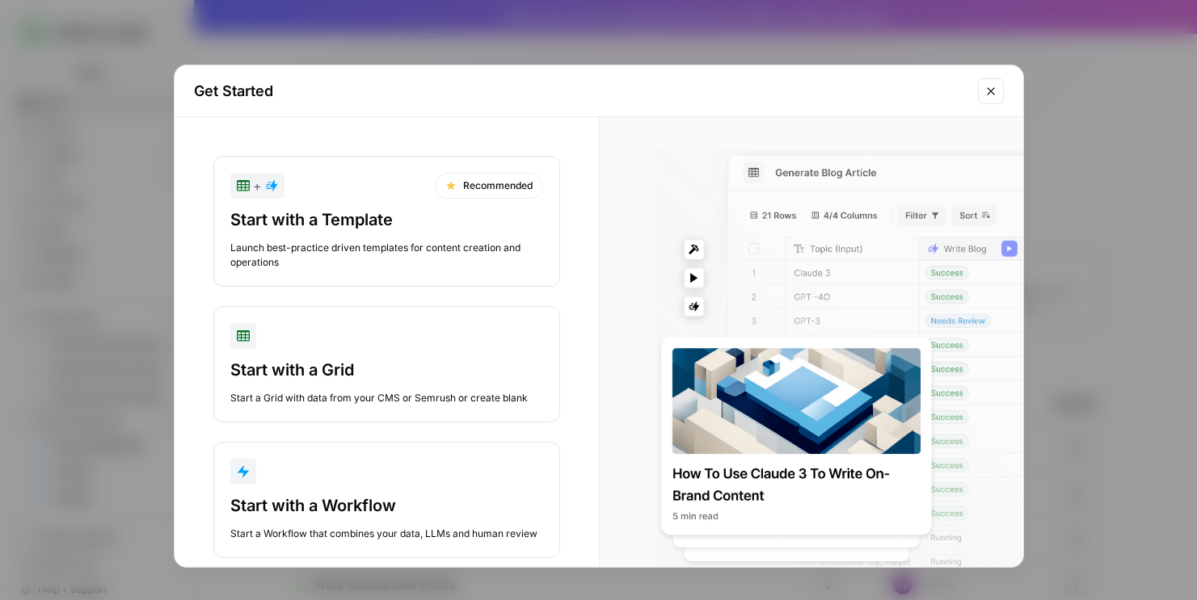
click at [397, 440] on div "+ Recommended Start with a Template Launch best-practice driven templates for c…" at bounding box center [387, 357] width 424 height 480
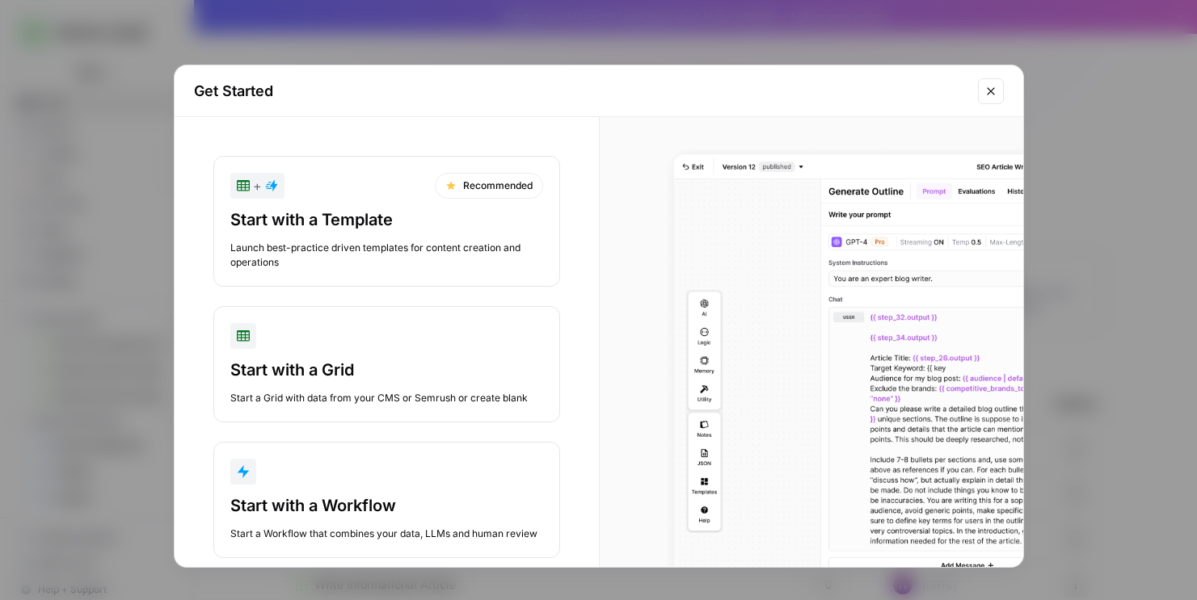
click at [397, 454] on button "Start with a Workflow Start a Workflow that combines your data, LLMs and human …" at bounding box center [386, 500] width 347 height 116
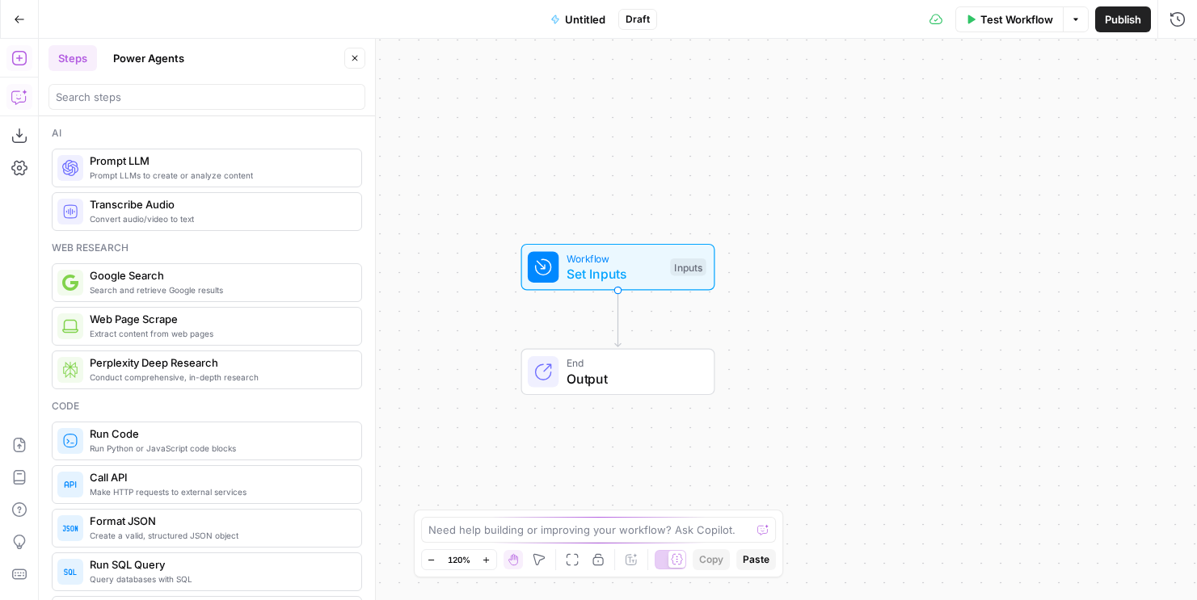
click at [19, 92] on icon "button" at bounding box center [19, 97] width 16 height 16
